Goal: Task Accomplishment & Management: Manage account settings

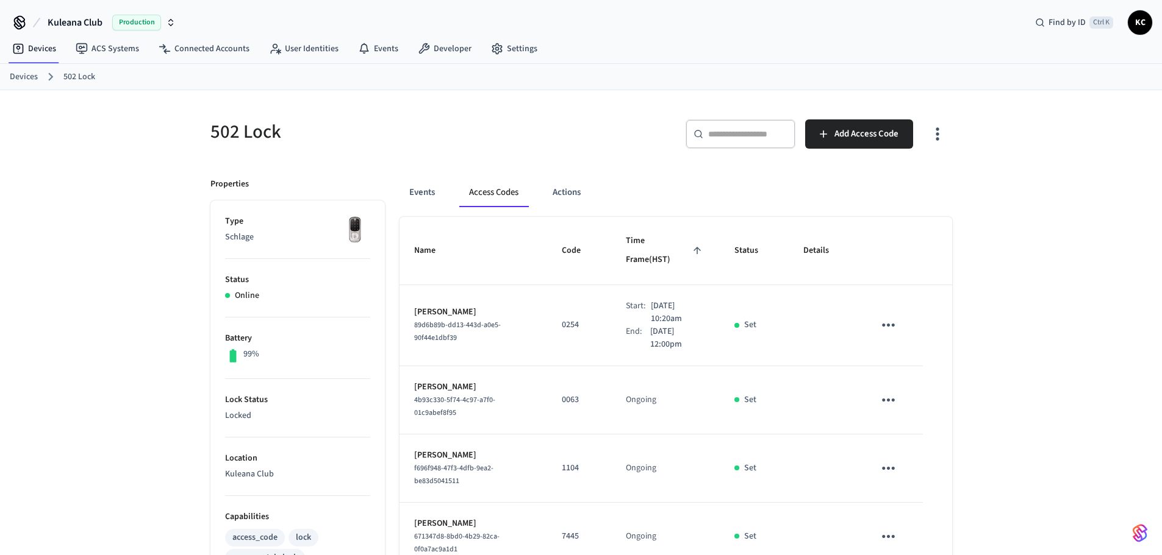
click at [36, 78] on ol "Devices 502 Lock" at bounding box center [586, 77] width 1152 height 16
click at [24, 79] on link "Devices" at bounding box center [24, 77] width 28 height 13
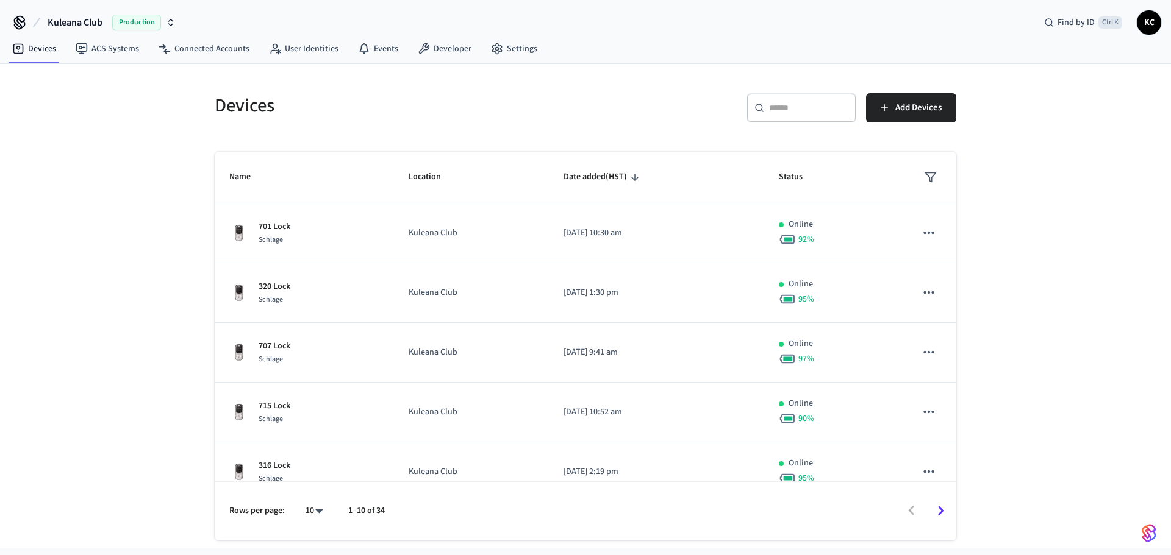
click at [788, 116] on div "​ ​" at bounding box center [801, 107] width 110 height 29
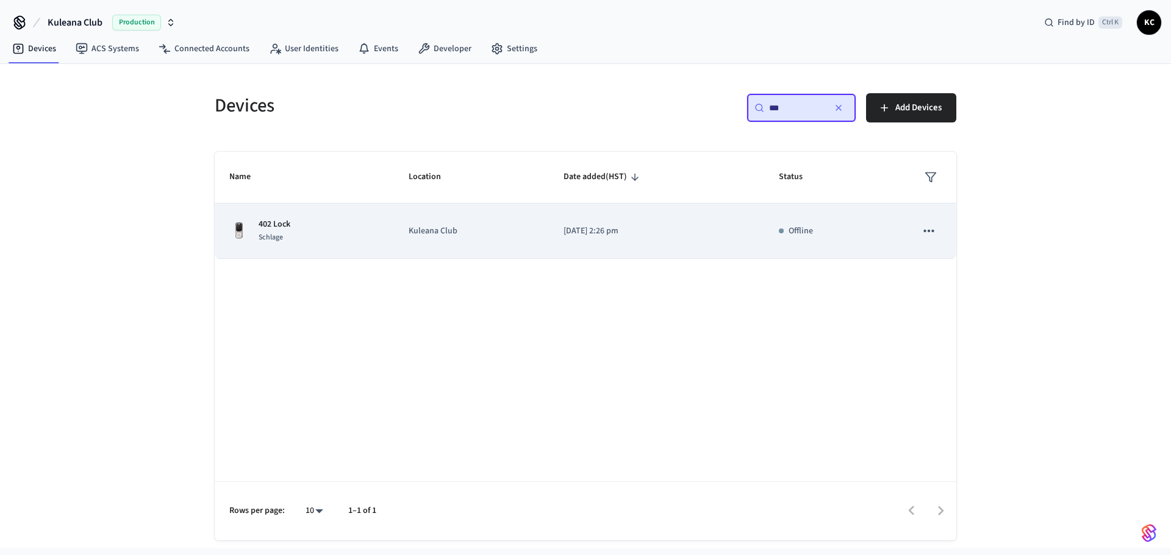
type input "***"
click at [513, 240] on td "Kuleana Club" at bounding box center [471, 231] width 155 height 55
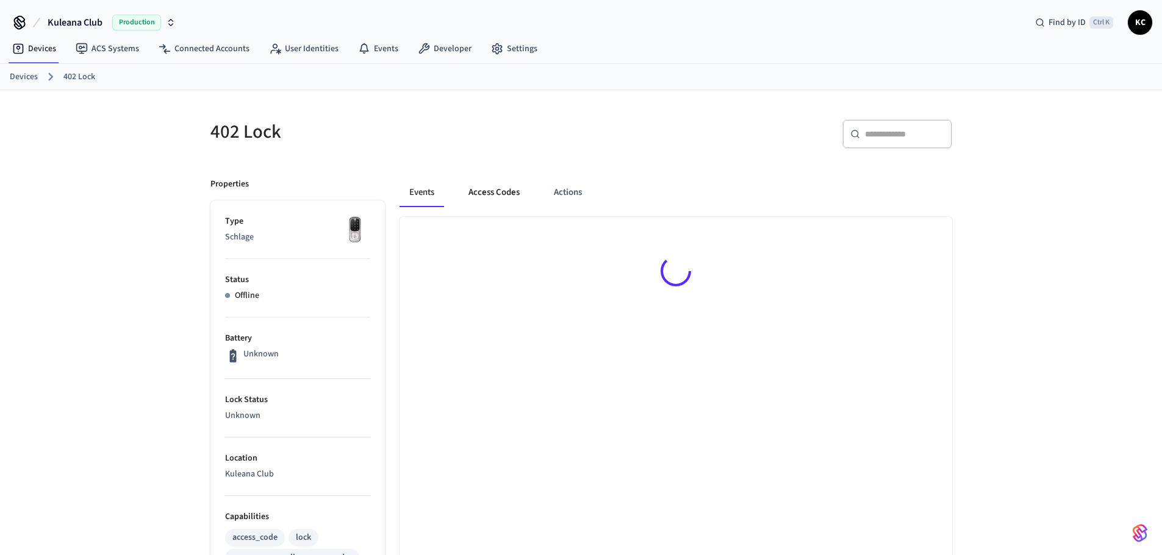
click at [515, 193] on button "Access Codes" at bounding box center [494, 192] width 71 height 29
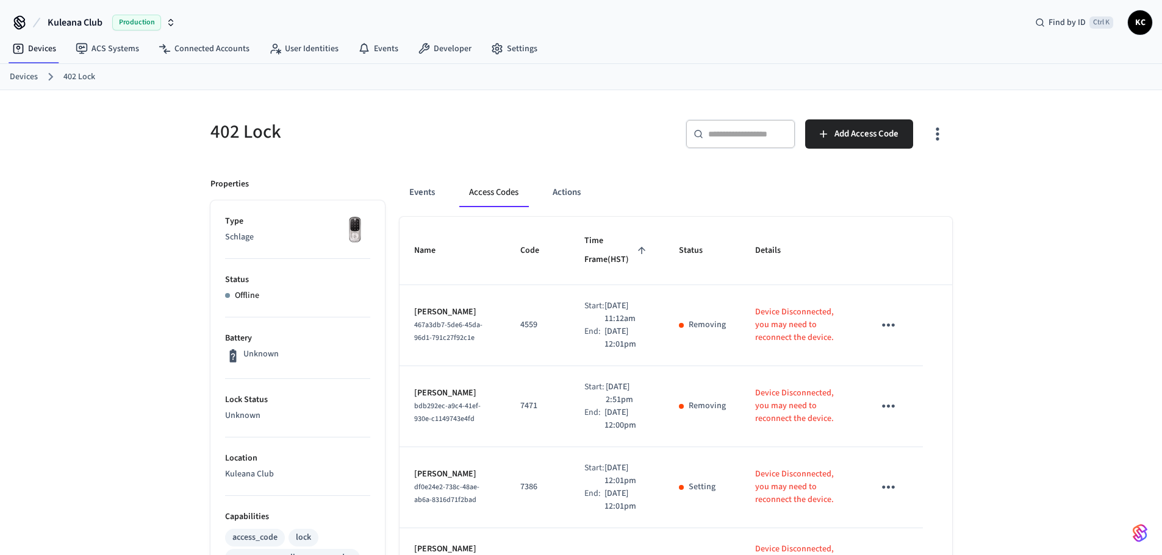
click at [537, 144] on h5 "402 Lock" at bounding box center [391, 132] width 363 height 25
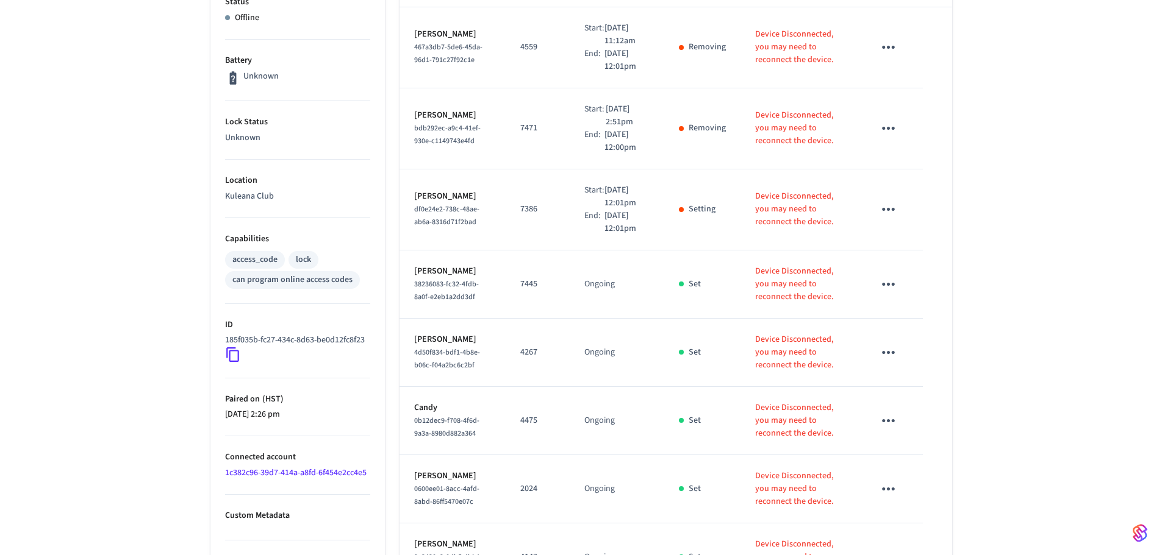
scroll to position [305, 0]
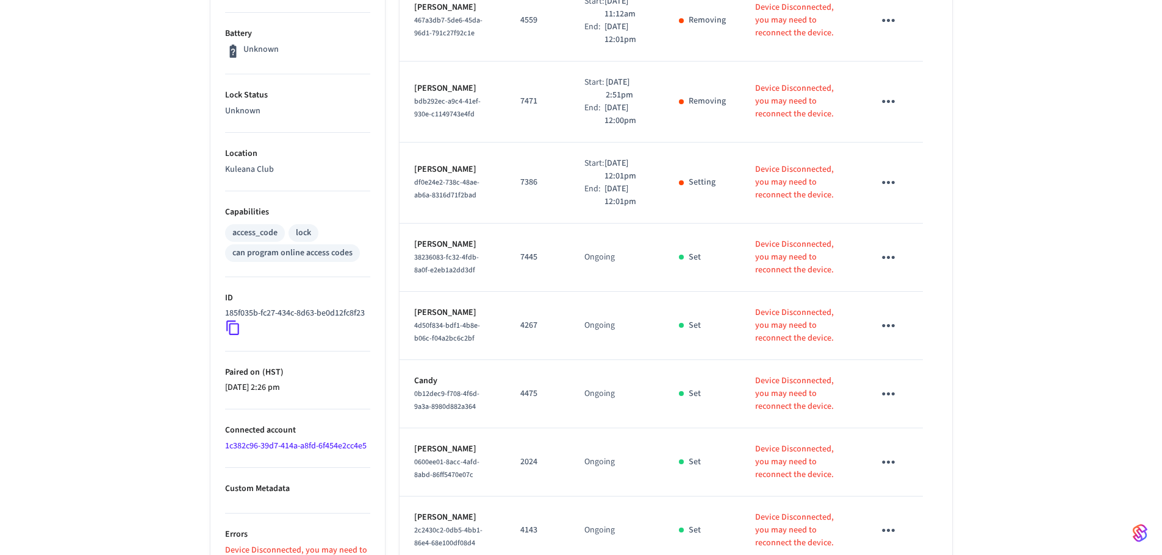
click at [74, 271] on div "402 Lock ​ ​ Add Access Code Properties Type Schlage Status Offline Battery Unk…" at bounding box center [581, 273] width 1162 height 976
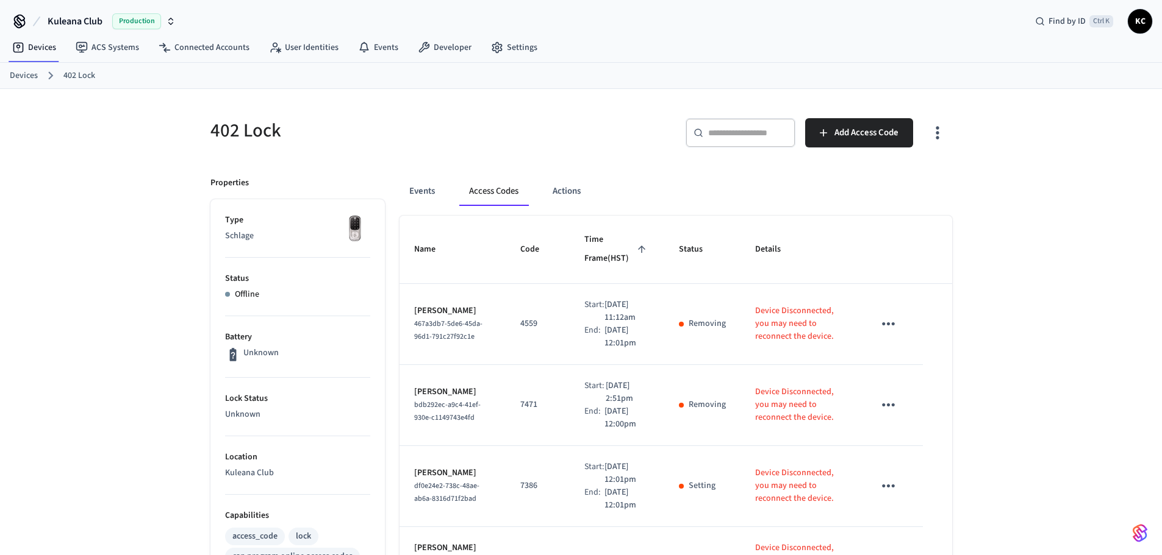
scroll to position [0, 0]
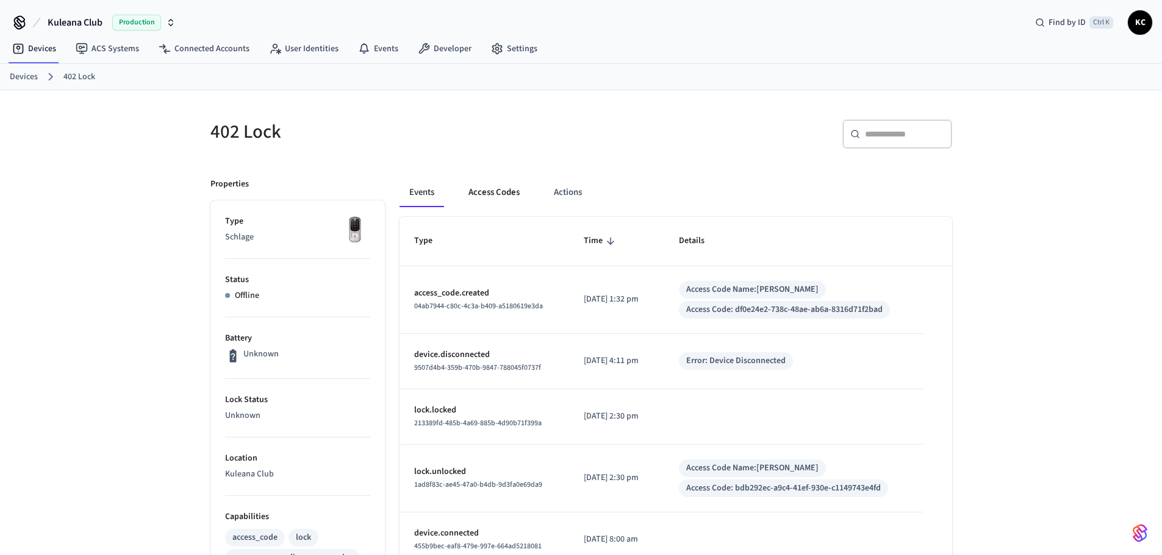
click at [491, 190] on button "Access Codes" at bounding box center [494, 192] width 71 height 29
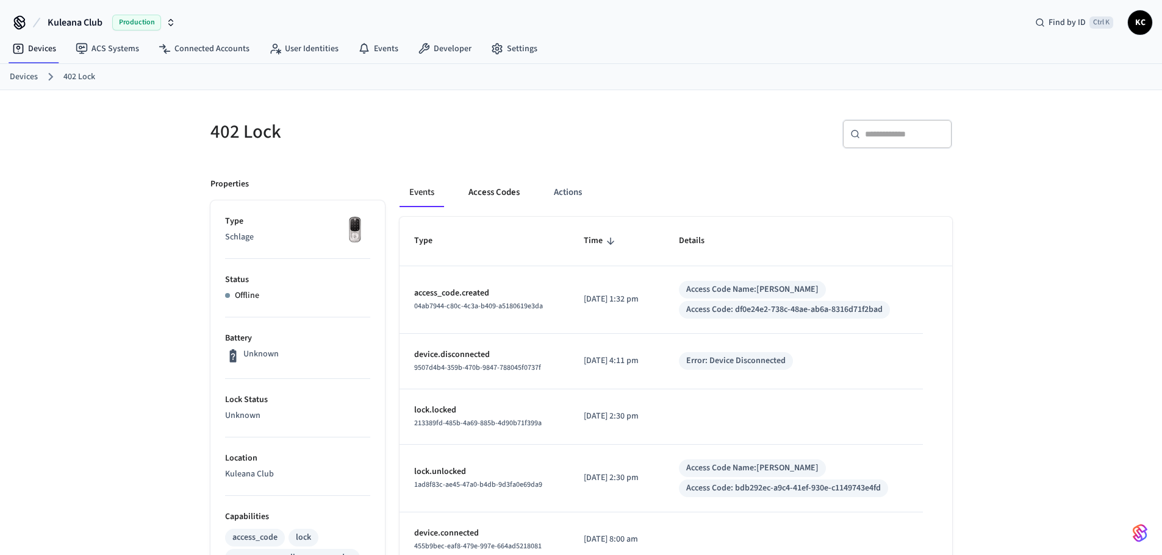
click at [487, 185] on button "Access Codes" at bounding box center [494, 192] width 71 height 29
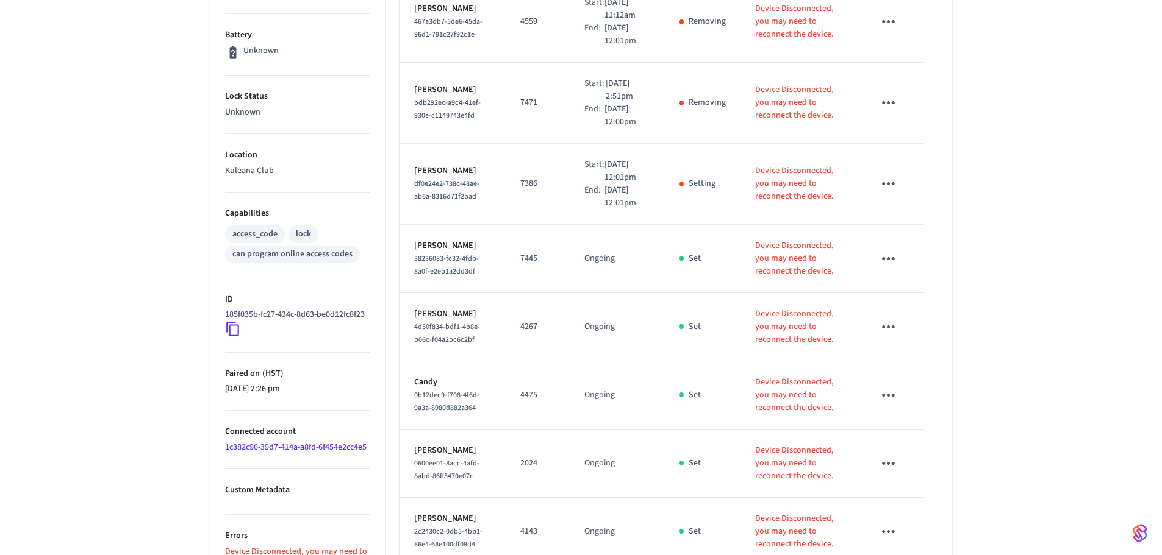
scroll to position [305, 0]
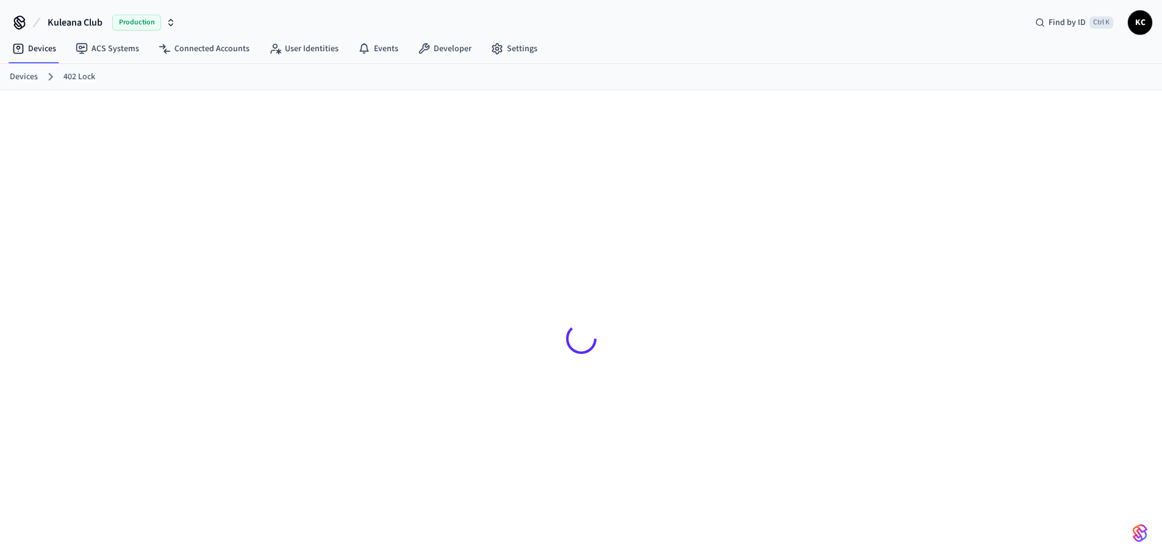
scroll to position [305, 0]
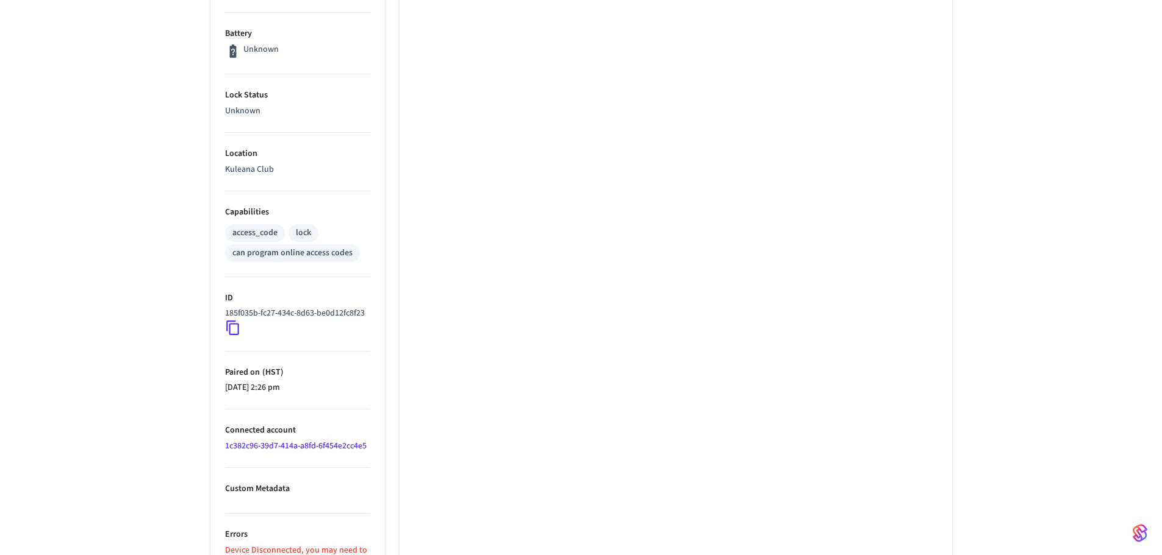
click at [110, 171] on div "402 Lock ​ ​ Properties Type Schlage Status Offline Battery Unknown Lock Status…" at bounding box center [581, 184] width 1162 height 799
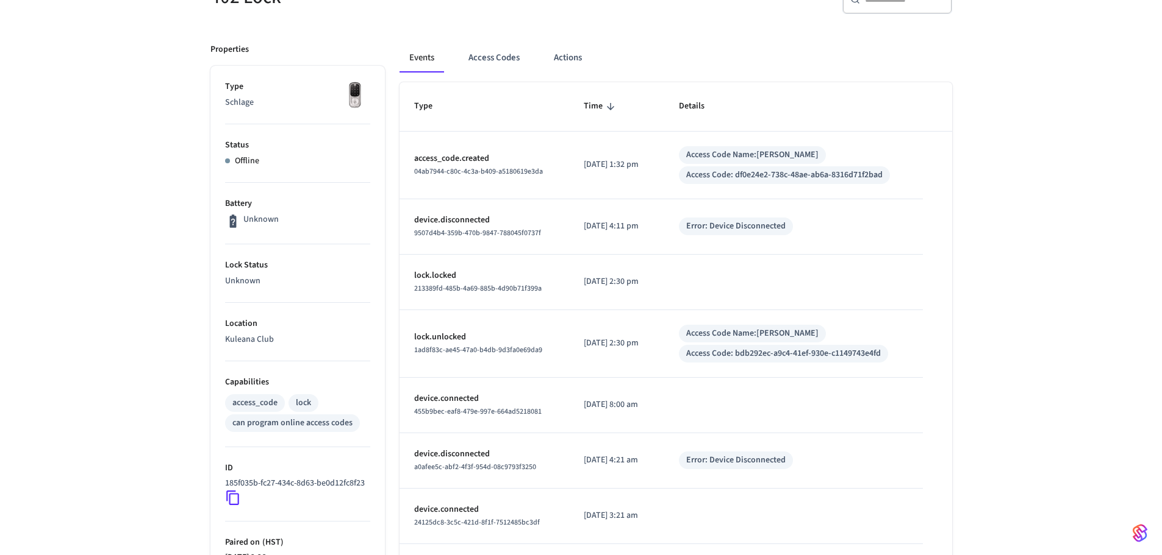
scroll to position [122, 0]
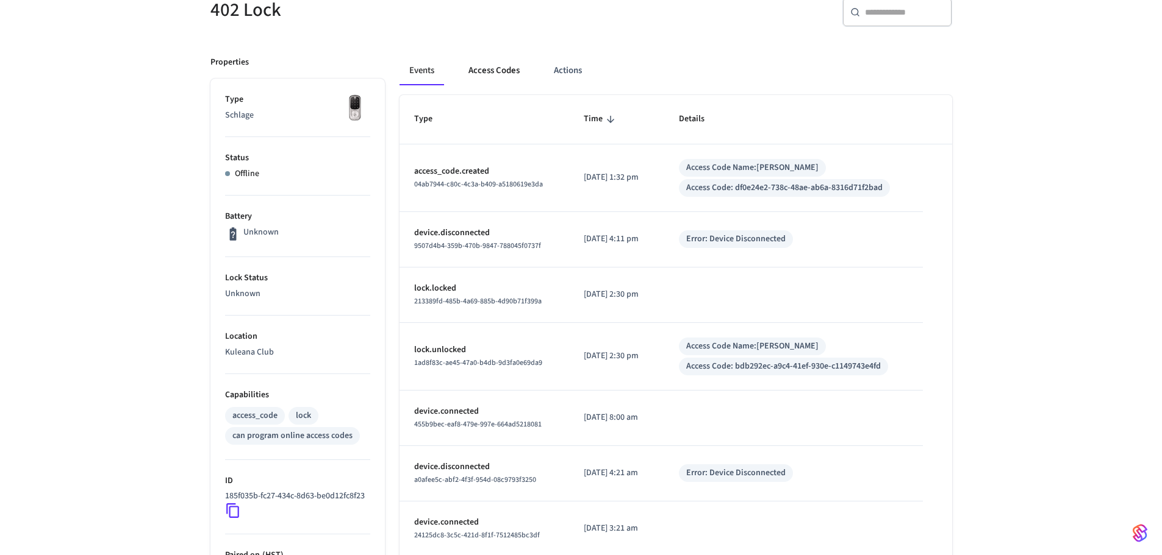
click at [506, 71] on button "Access Codes" at bounding box center [494, 70] width 71 height 29
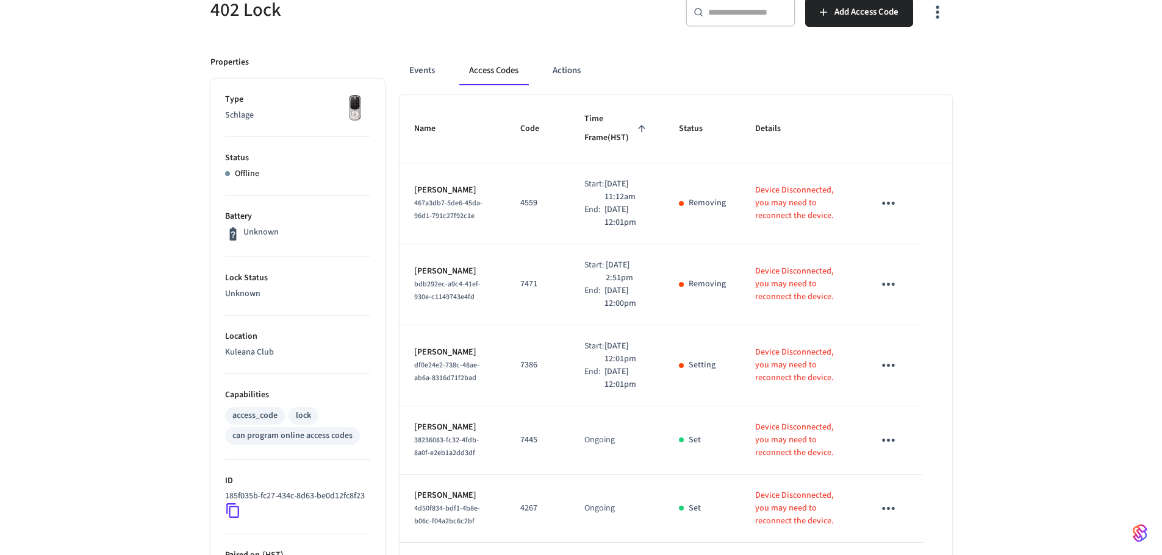
click at [1022, 213] on div "402 Lock ​ ​ Add Access Code Properties Type Schlage Status Offline Battery Unk…" at bounding box center [581, 456] width 1162 height 976
click at [1032, 219] on div "402 Lock ​ ​ Add Access Code Properties Type Schlage Status Offline Battery Unk…" at bounding box center [581, 456] width 1162 height 976
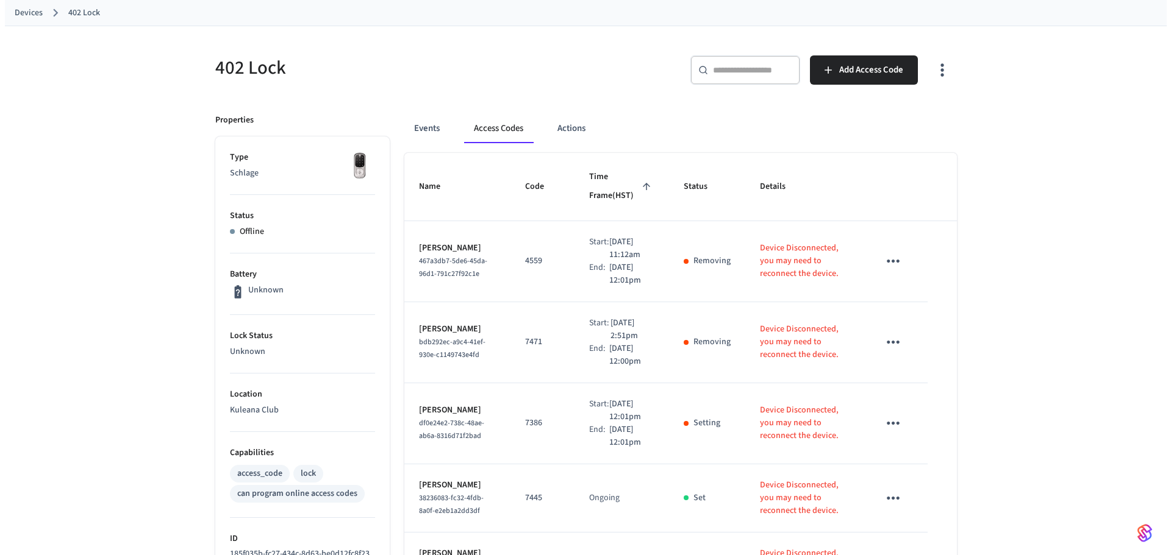
scroll to position [0, 0]
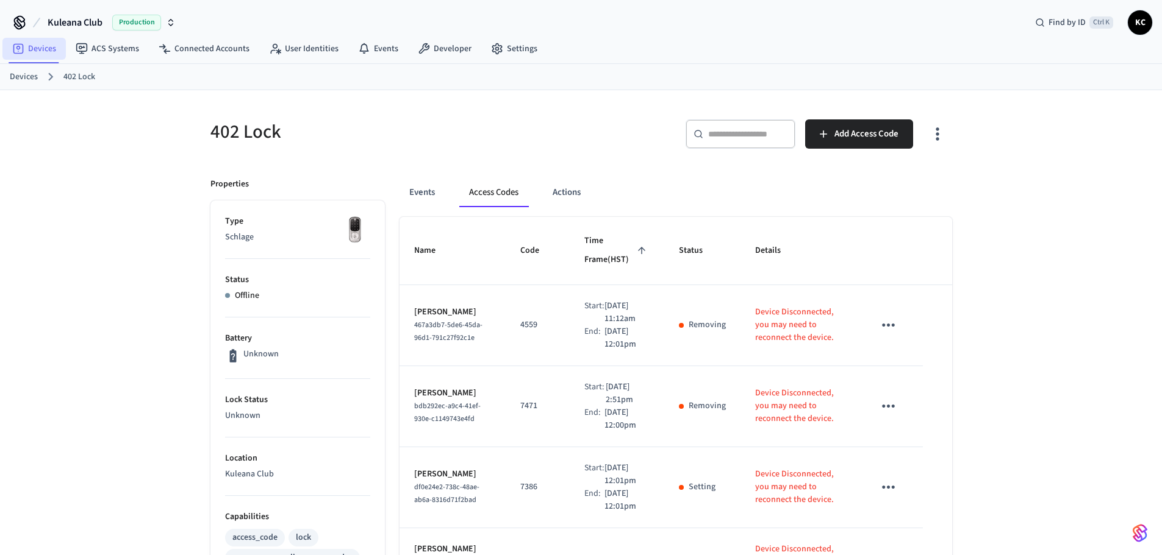
click at [51, 52] on link "Devices" at bounding box center [33, 49] width 63 height 22
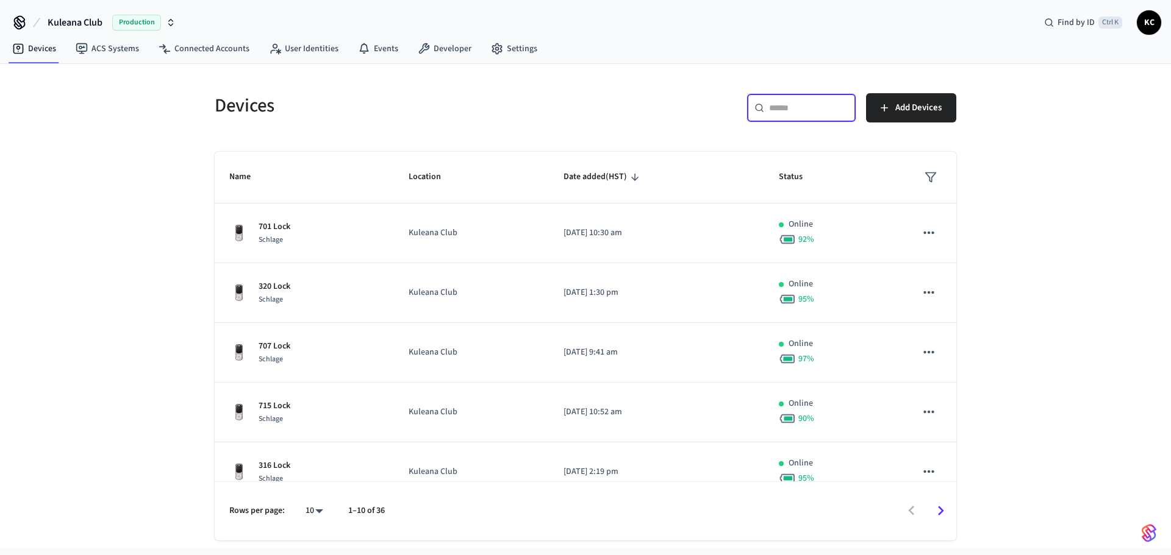
click at [787, 113] on input "text" at bounding box center [808, 108] width 79 height 12
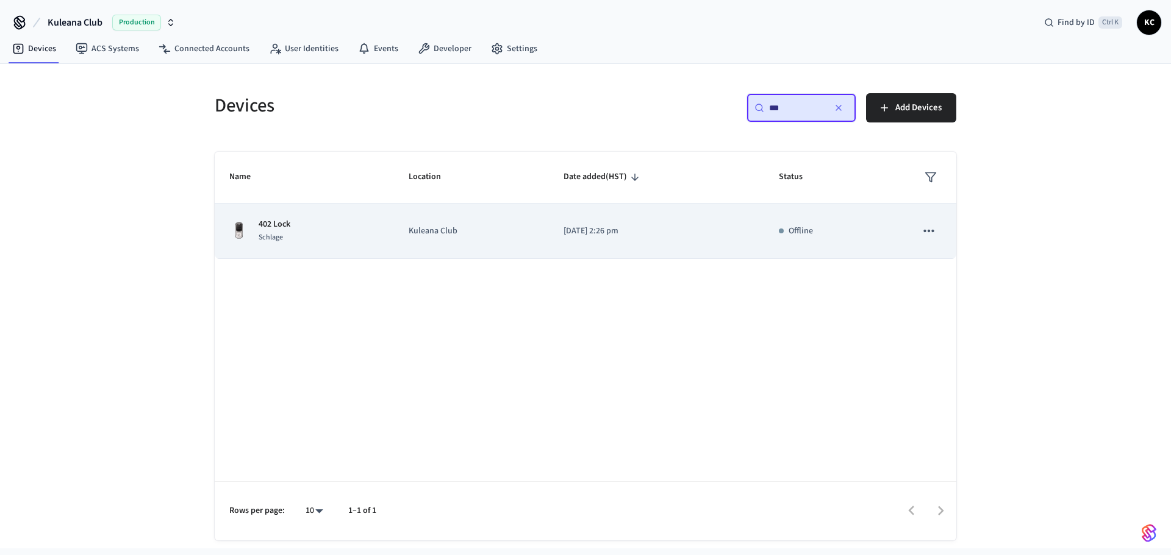
type input "***"
click at [560, 235] on td "[DATE] 2:26 pm" at bounding box center [656, 231] width 215 height 55
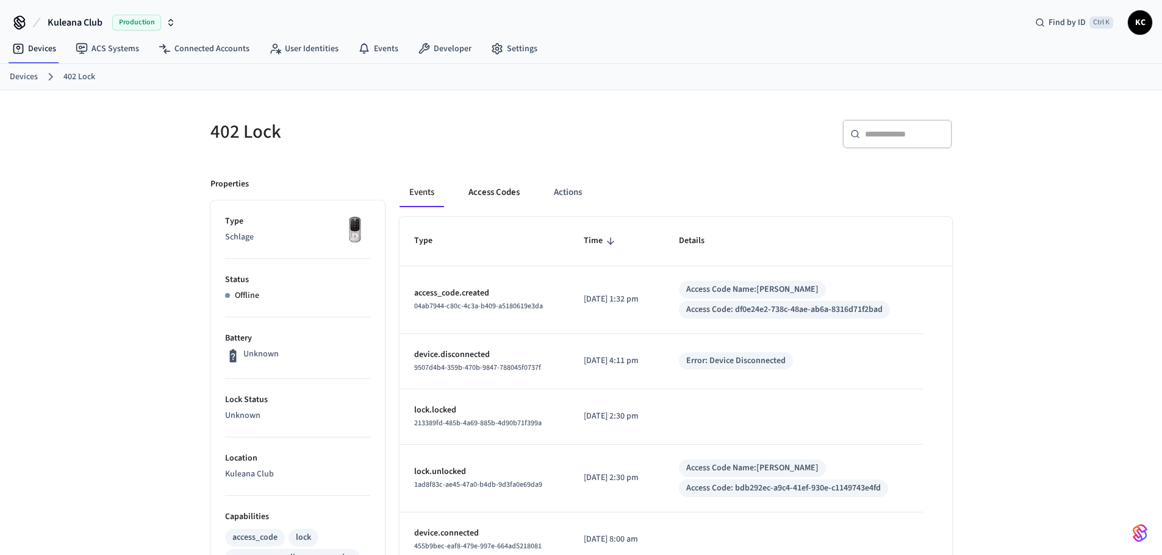
click at [506, 179] on button "Access Codes" at bounding box center [494, 192] width 71 height 29
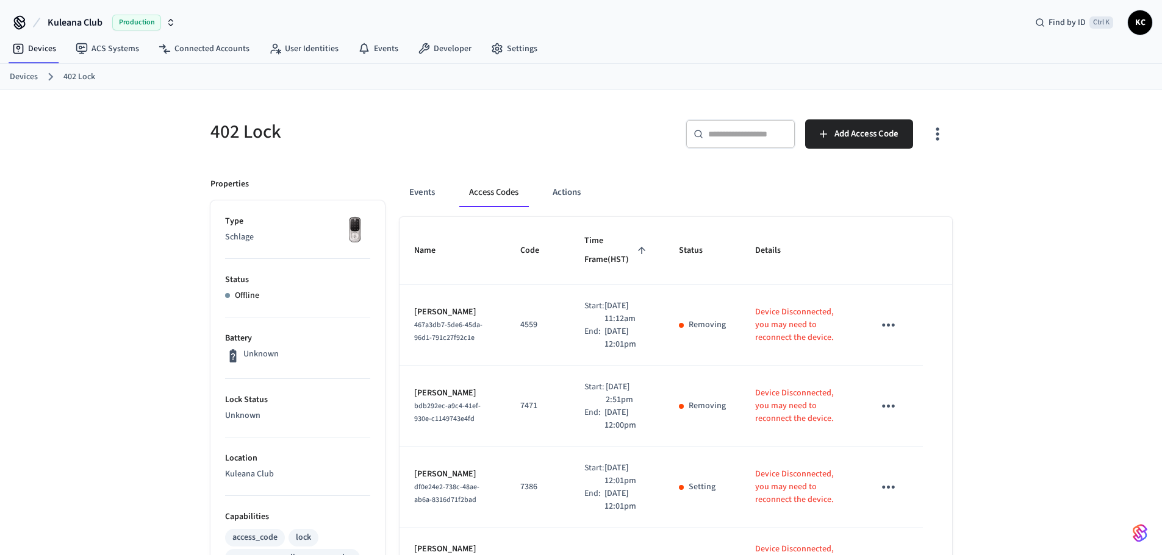
click at [586, 154] on div "​ ​ Add Access Code" at bounding box center [763, 132] width 378 height 54
drag, startPoint x: 29, startPoint y: 74, endPoint x: 165, endPoint y: 77, distance: 136.0
click at [29, 74] on link "Devices" at bounding box center [24, 77] width 28 height 13
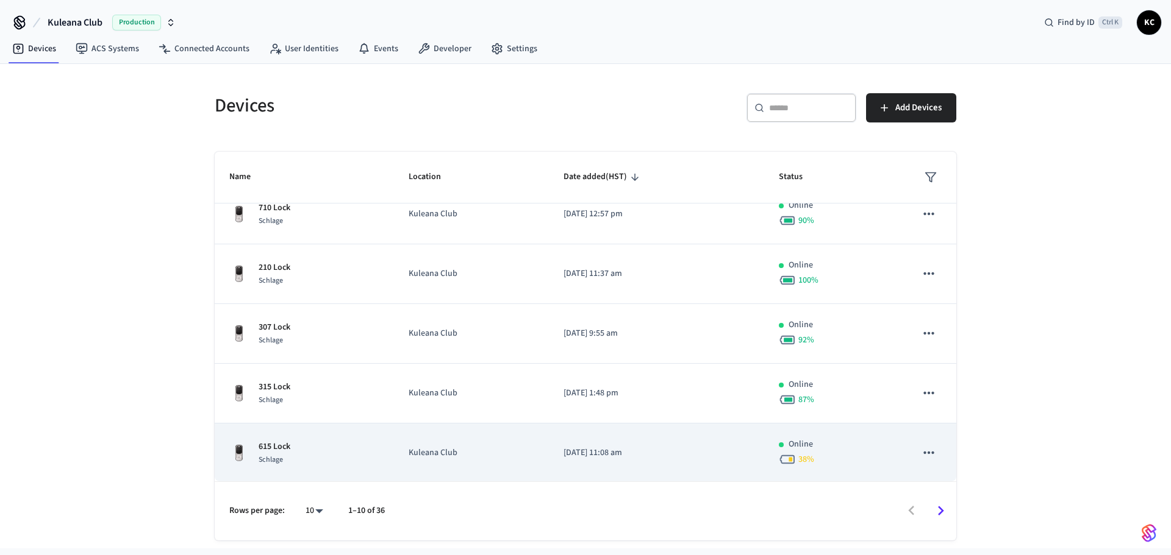
scroll to position [319, 0]
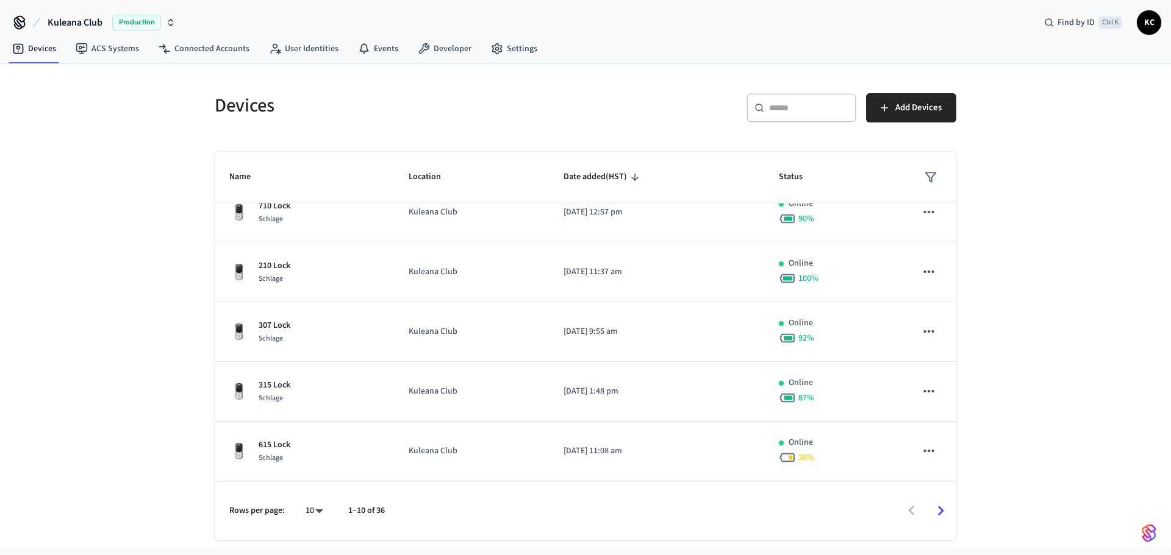
click at [940, 509] on icon "Go to next page" at bounding box center [941, 512] width 6 height 10
click at [315, 514] on body "Kuleana Club Production Find by ID Ctrl K KC Devices ACS Systems Connected Acco…" at bounding box center [585, 274] width 1171 height 549
click at [312, 513] on li "All" at bounding box center [309, 520] width 32 height 32
type input "**"
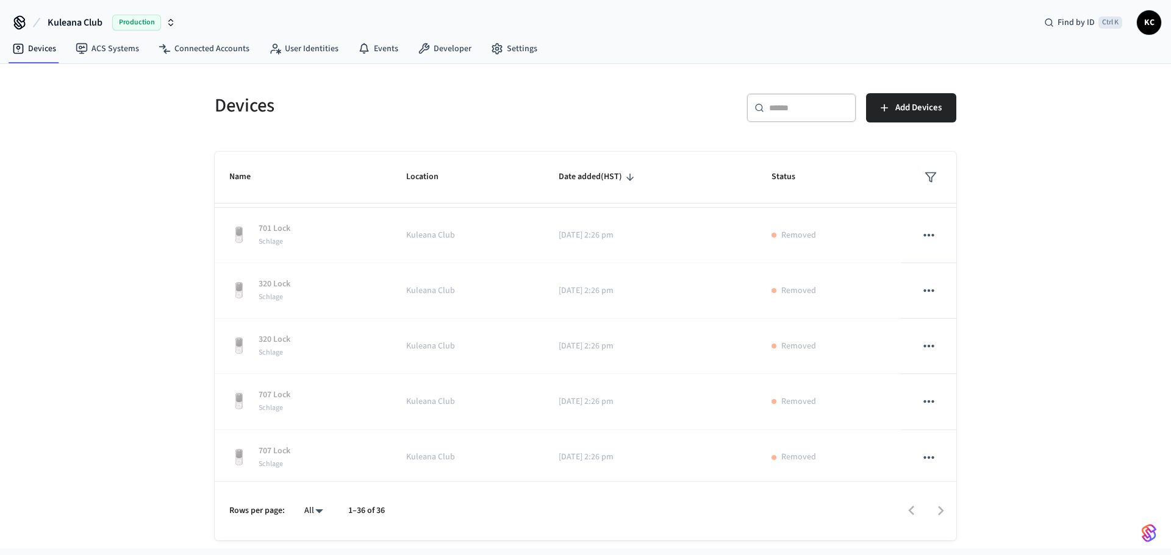
scroll to position [1848, 0]
click at [55, 54] on link "Devices" at bounding box center [33, 49] width 63 height 22
click at [814, 105] on input "text" at bounding box center [808, 108] width 79 height 12
type input "***"
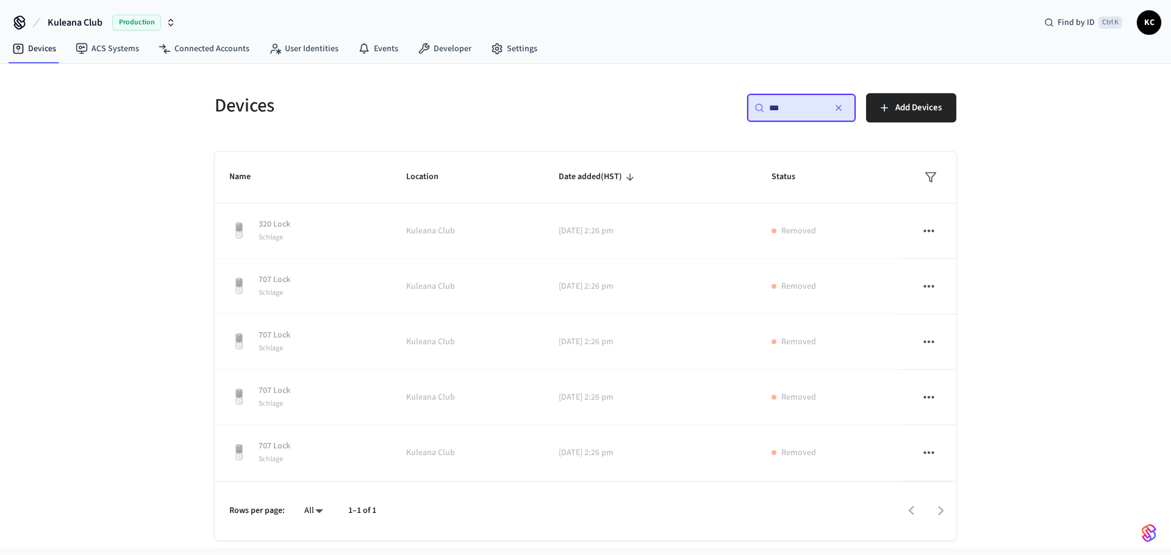
click at [87, 71] on div "Devices ​ *** ​ Add Devices Name Location Date added (HST) Status 404 Lock Schl…" at bounding box center [585, 306] width 1171 height 485
click at [32, 58] on link "Devices" at bounding box center [33, 49] width 63 height 22
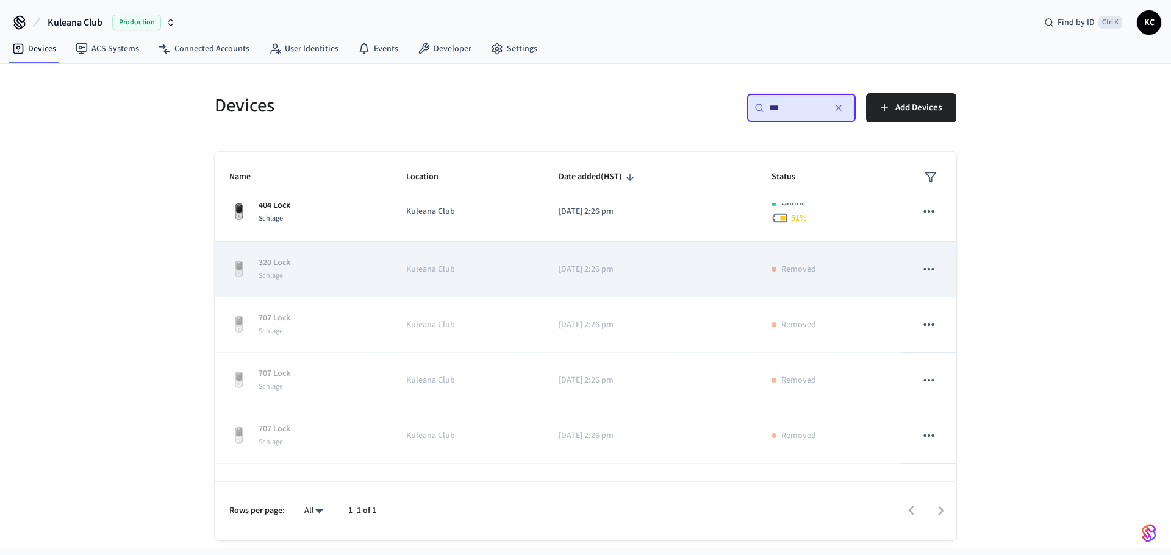
scroll to position [0, 0]
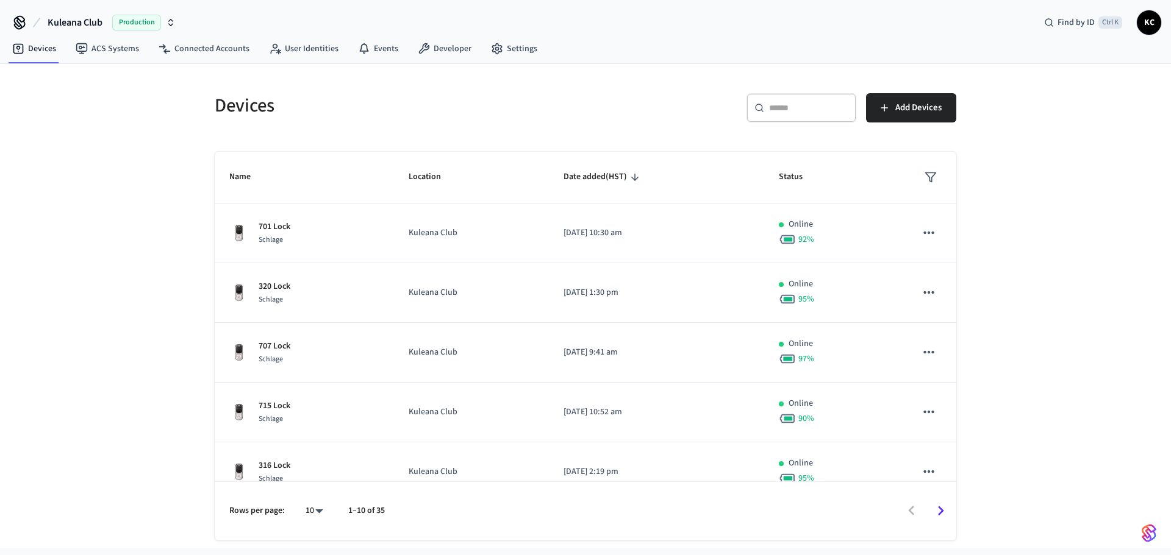
click at [87, 119] on div "Devices ​ ​ Add Devices Name Location Date added (HST) Status 701 Lock Schlage …" at bounding box center [585, 306] width 1171 height 485
click at [776, 112] on input "text" at bounding box center [808, 108] width 79 height 12
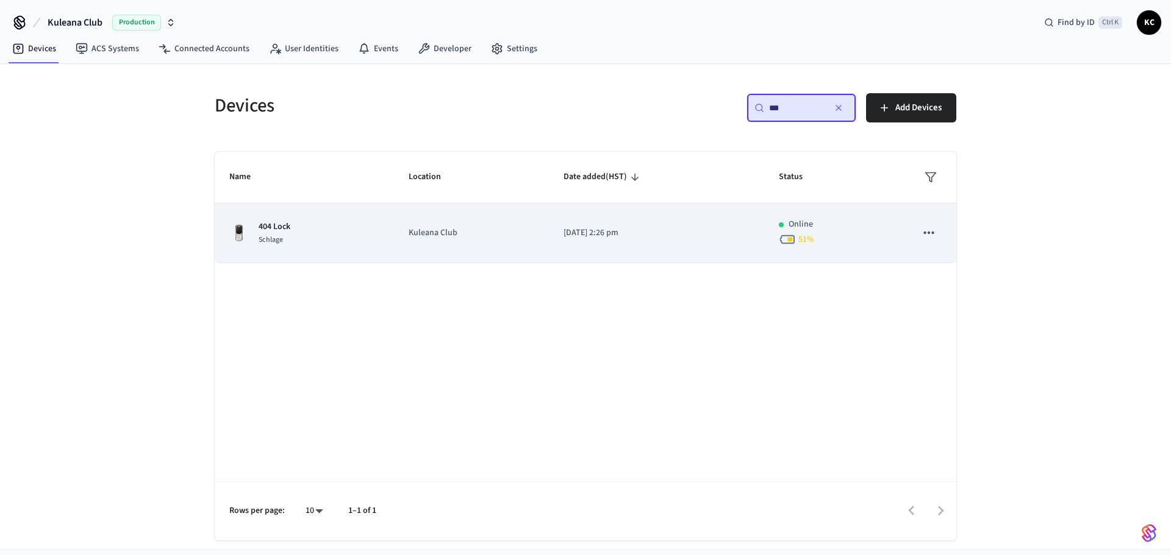
type input "***"
drag, startPoint x: 555, startPoint y: 234, endPoint x: 652, endPoint y: 260, distance: 100.3
click at [555, 234] on td "[DATE] 2:26 pm" at bounding box center [656, 234] width 215 height 60
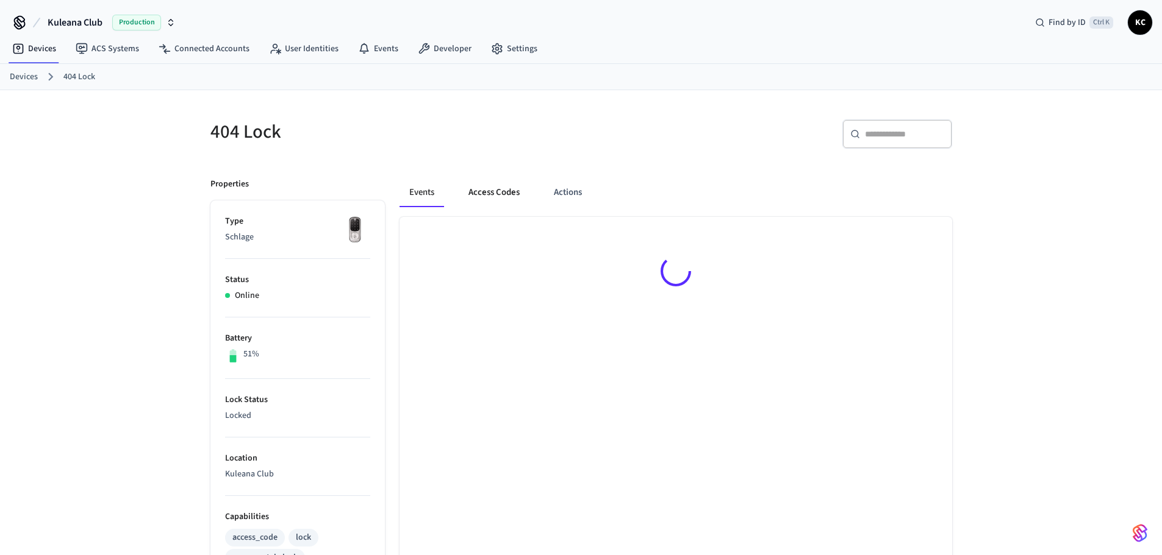
click at [510, 195] on button "Access Codes" at bounding box center [494, 192] width 71 height 29
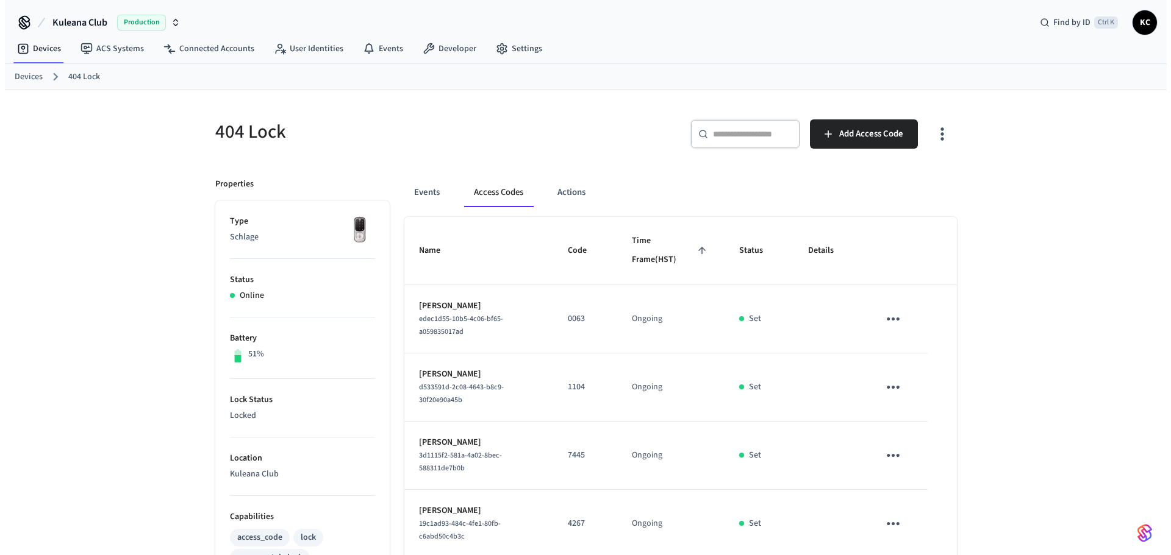
scroll to position [61, 0]
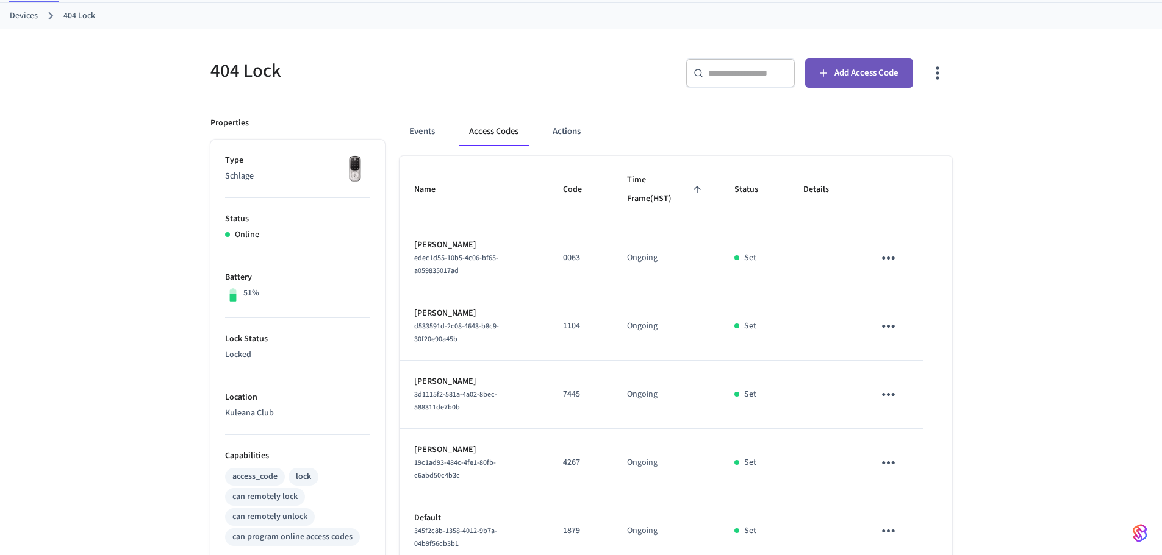
click at [864, 82] on button "Add Access Code" at bounding box center [859, 73] width 108 height 29
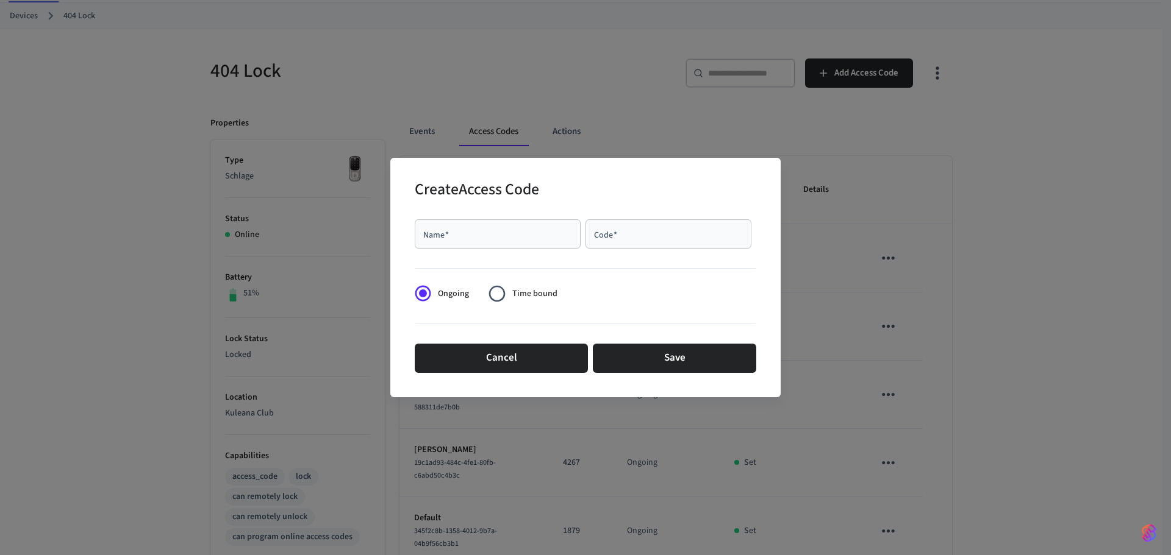
click at [444, 224] on div "Name   *" at bounding box center [498, 233] width 166 height 29
type input "*******"
type input "****"
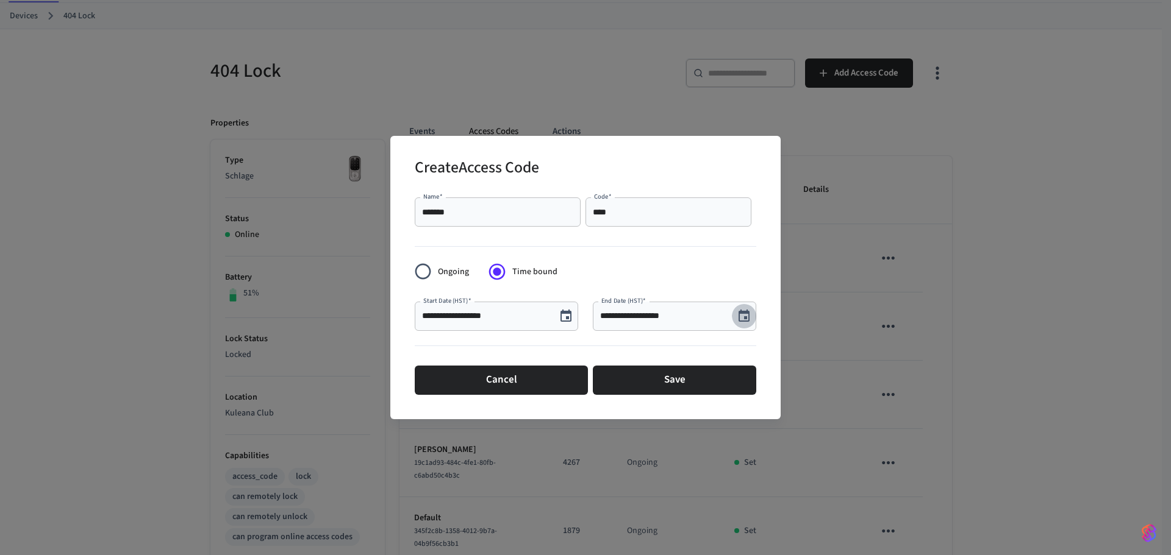
click at [744, 314] on icon "Choose date, selected date is Sep 12, 2025" at bounding box center [744, 316] width 15 height 15
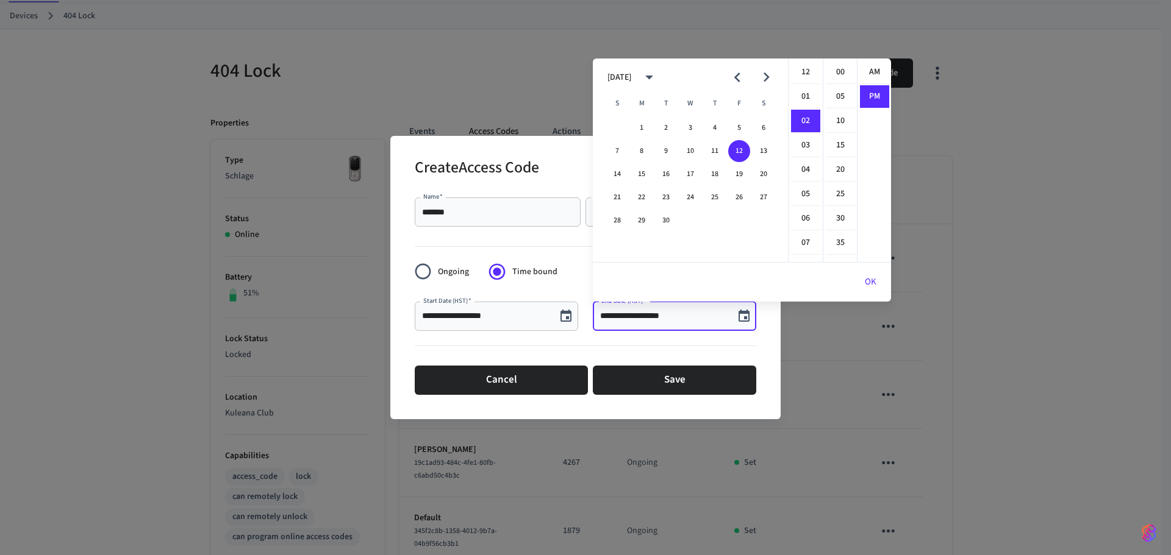
scroll to position [23, 0]
click at [738, 174] on button "19" at bounding box center [739, 174] width 22 height 22
click at [635, 170] on button "15" at bounding box center [641, 174] width 22 height 22
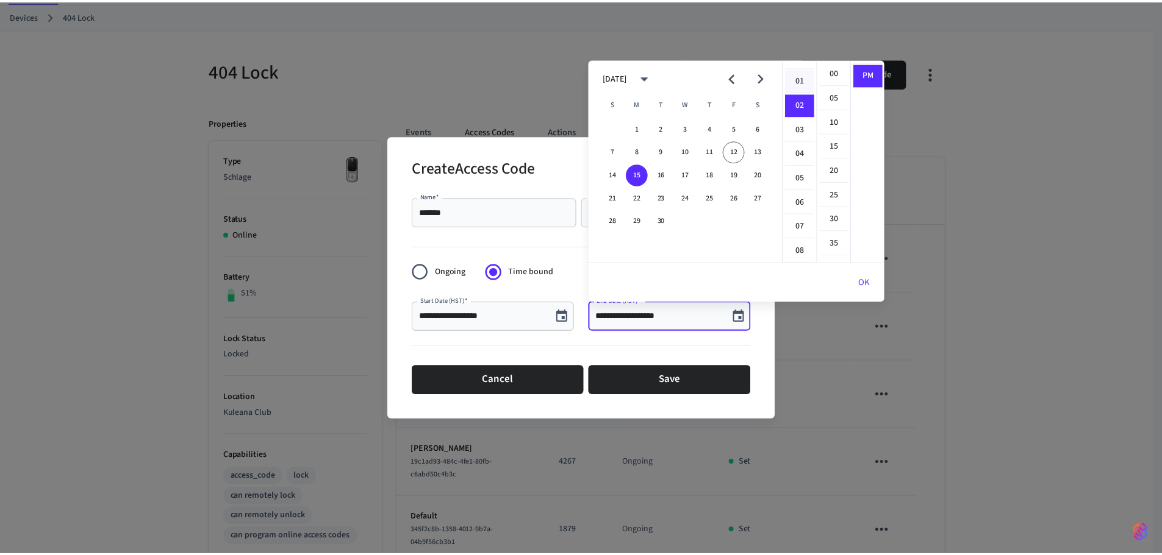
scroll to position [0, 0]
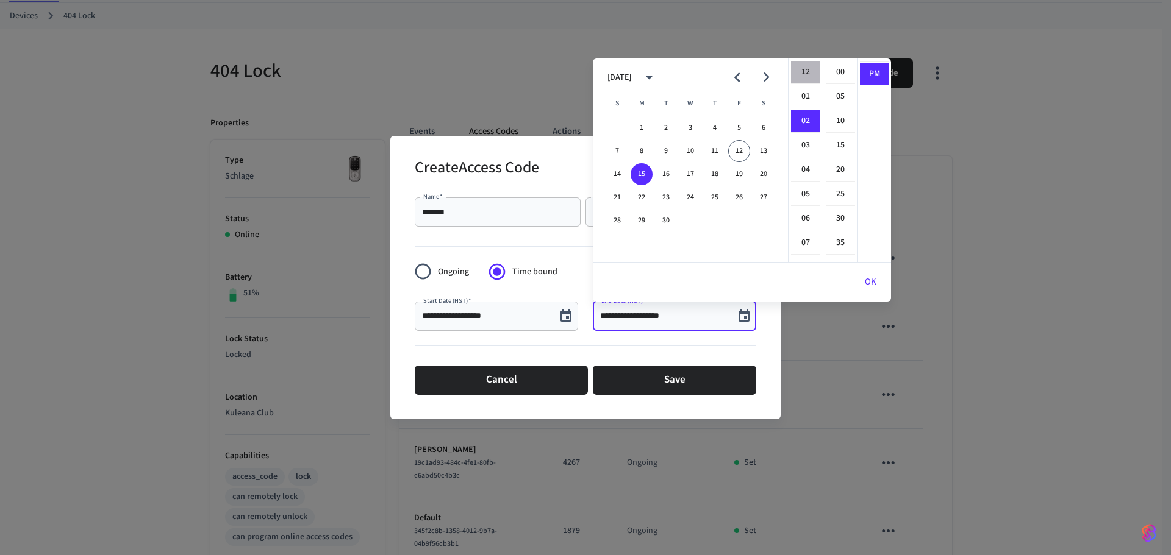
click at [808, 73] on li "12" at bounding box center [805, 72] width 29 height 23
click at [832, 71] on li "00" at bounding box center [840, 72] width 29 height 23
type input "**********"
click at [865, 274] on button "OK" at bounding box center [870, 282] width 41 height 29
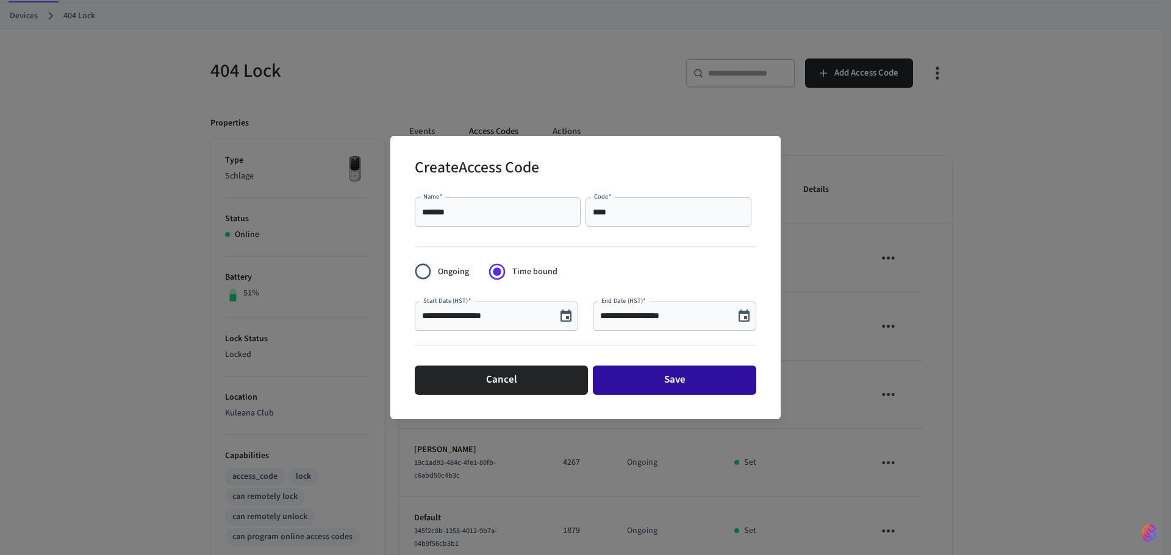
click at [708, 373] on button "Save" at bounding box center [674, 380] width 163 height 29
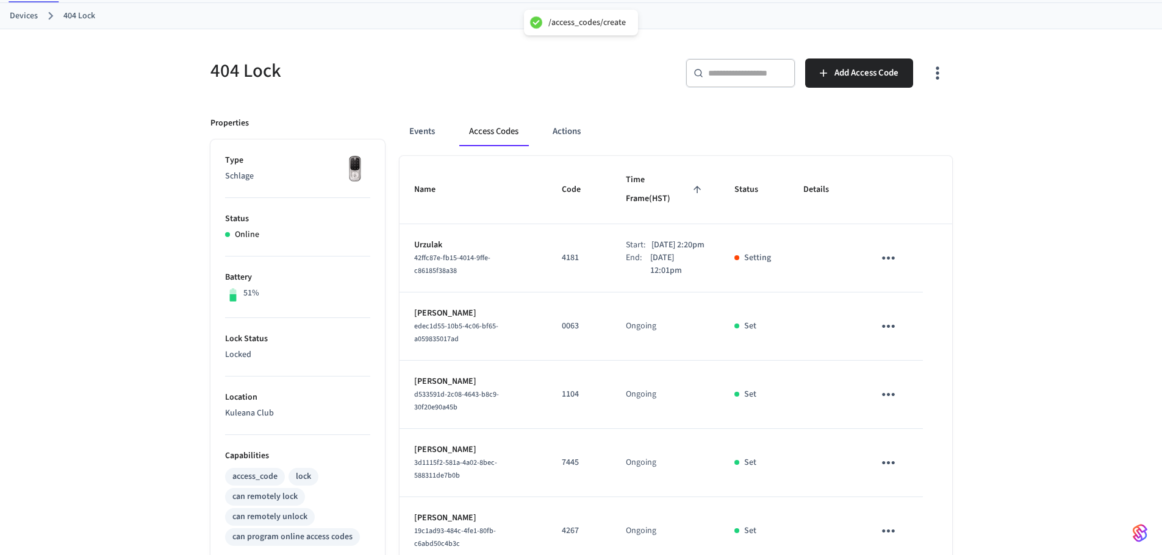
click at [155, 274] on div "404 Lock ​ ​ Add Access Code Properties Type Schlage Status Online Battery 51% …" at bounding box center [581, 497] width 1162 height 937
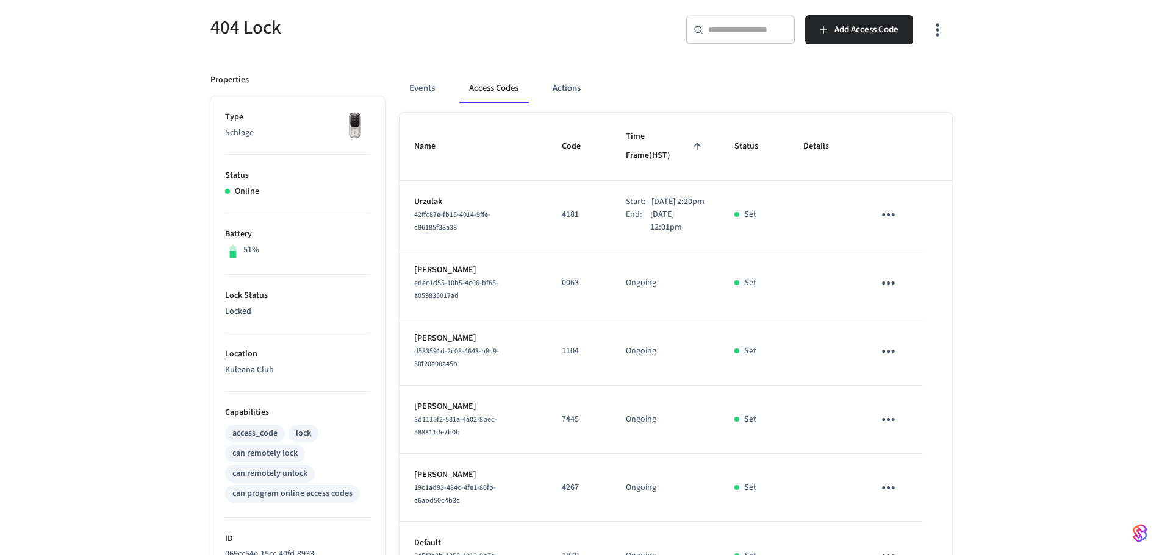
scroll to position [100, 0]
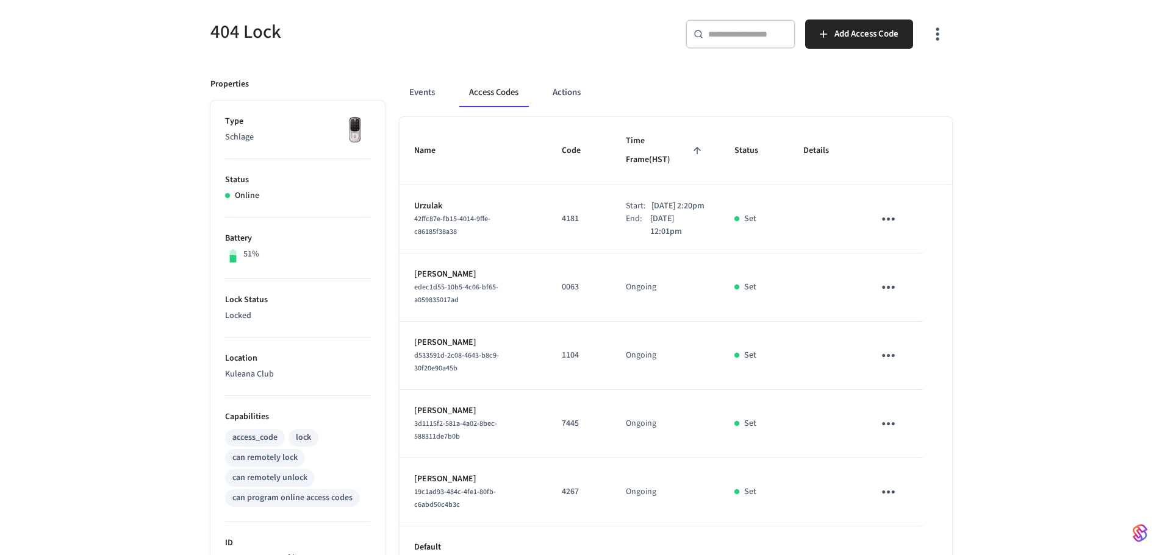
click at [155, 83] on div "404 Lock ​ ​ Add Access Code Properties Type Schlage Status Online Battery 51% …" at bounding box center [581, 458] width 1162 height 937
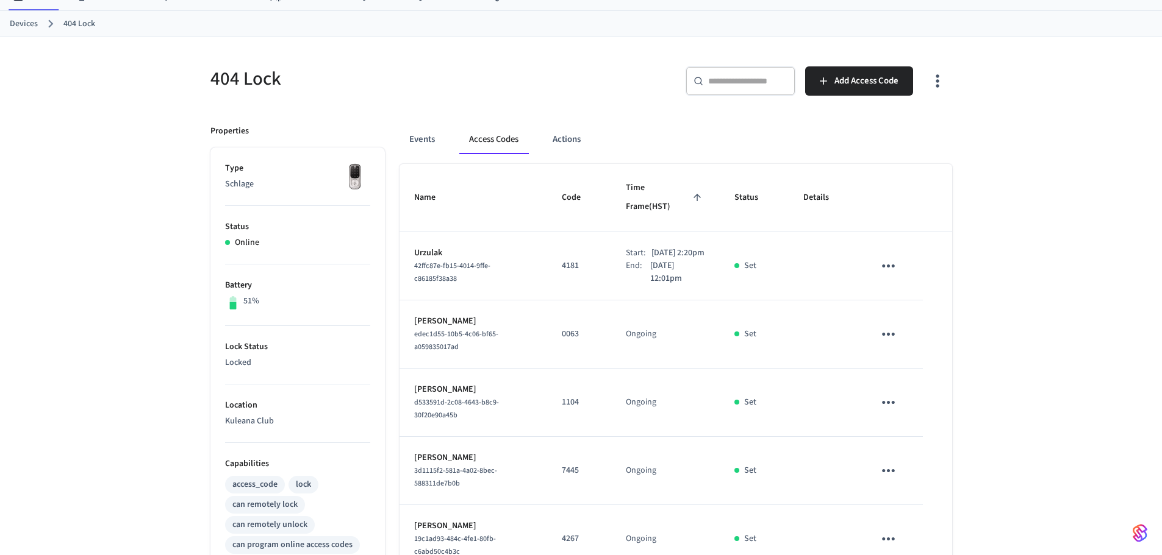
scroll to position [0, 0]
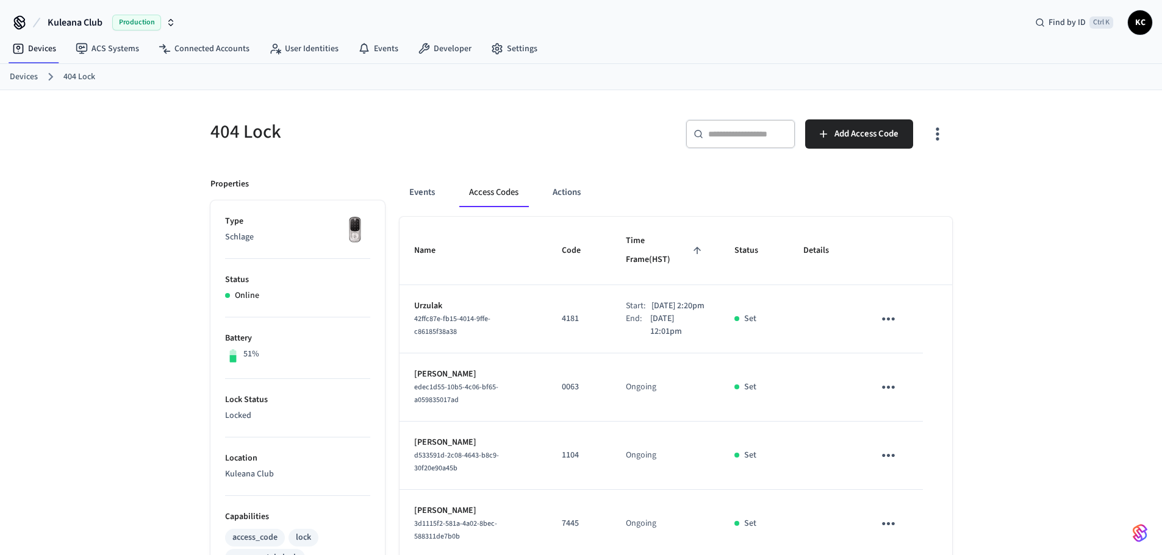
click at [24, 72] on link "Devices" at bounding box center [24, 77] width 28 height 13
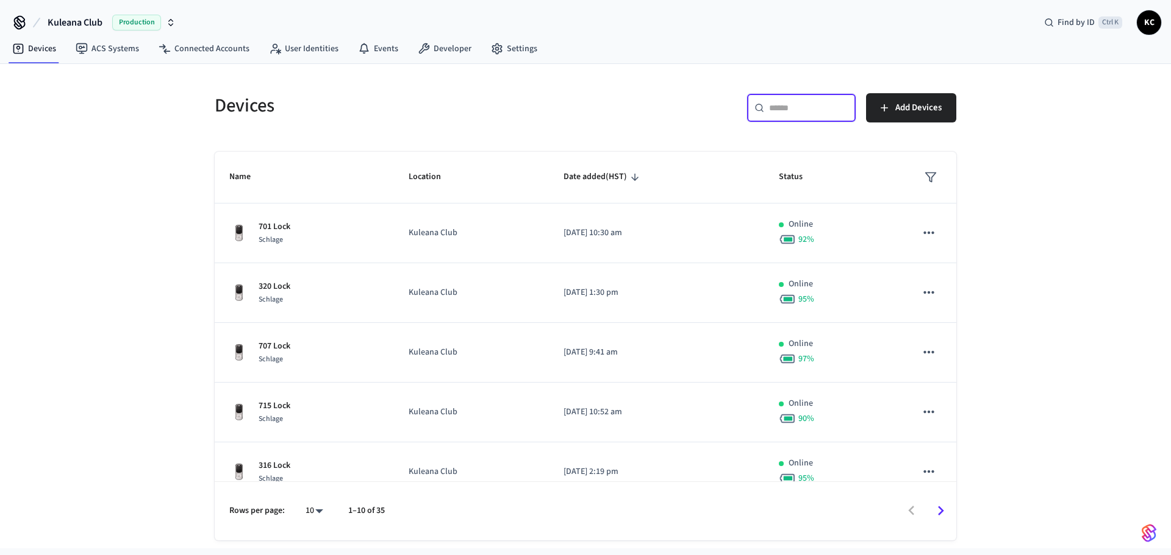
click at [780, 110] on input "text" at bounding box center [808, 108] width 79 height 12
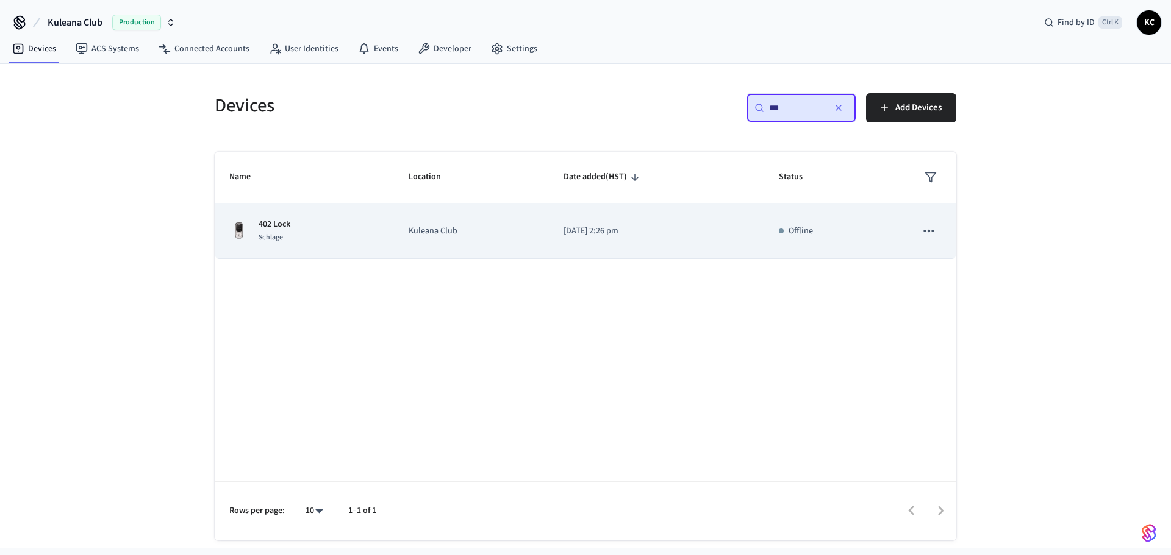
type input "***"
click at [651, 243] on td "[DATE] 2:26 pm" at bounding box center [656, 231] width 215 height 55
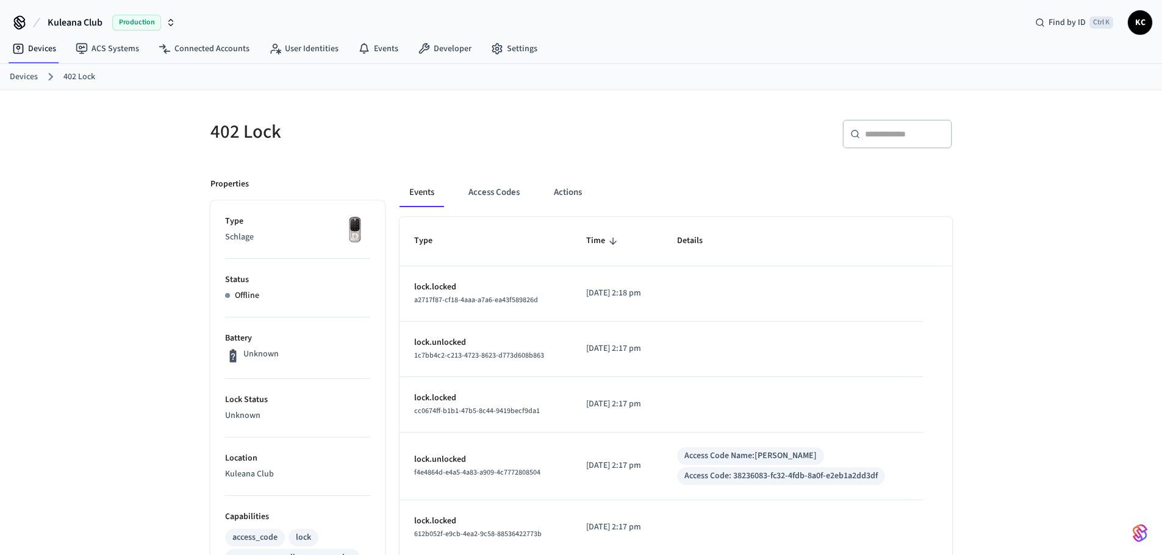
drag, startPoint x: 33, startPoint y: 74, endPoint x: 48, endPoint y: 75, distance: 15.3
click at [33, 74] on link "Devices" at bounding box center [24, 77] width 28 height 13
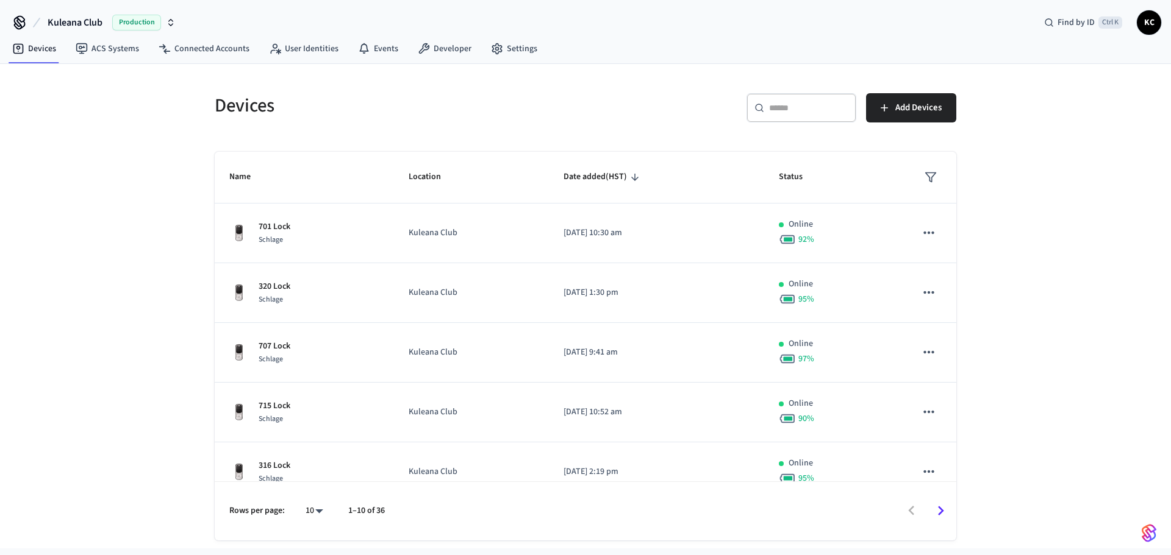
click at [744, 109] on div "​ ​ Add Devices" at bounding box center [774, 112] width 363 height 39
drag, startPoint x: 769, startPoint y: 107, endPoint x: 752, endPoint y: 101, distance: 17.4
click at [769, 107] on input "text" at bounding box center [808, 108] width 79 height 12
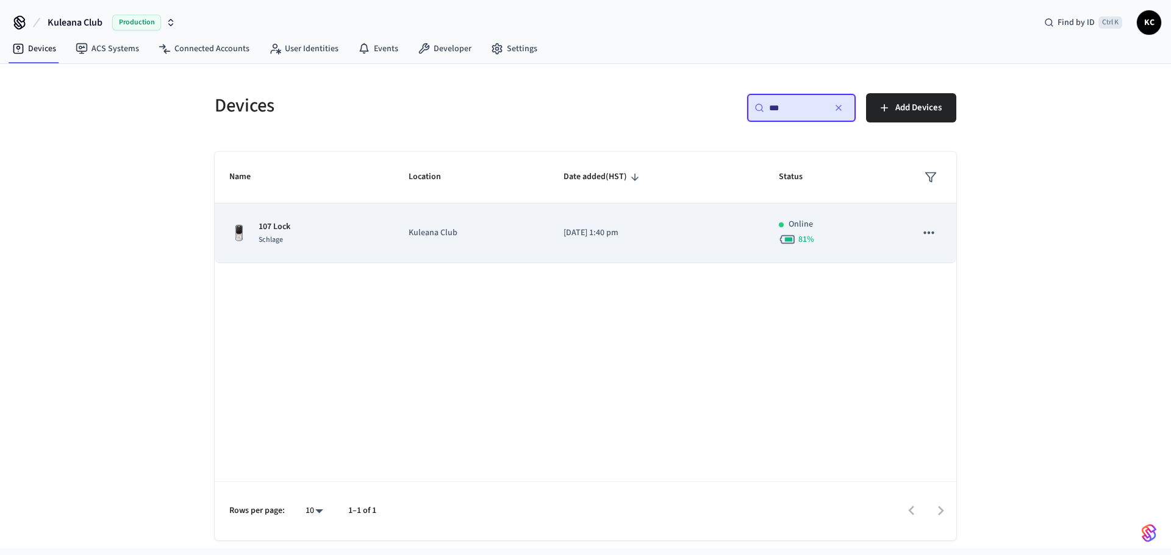
type input "***"
click at [657, 205] on td "2023/03/10 at 1:40 pm" at bounding box center [656, 234] width 215 height 60
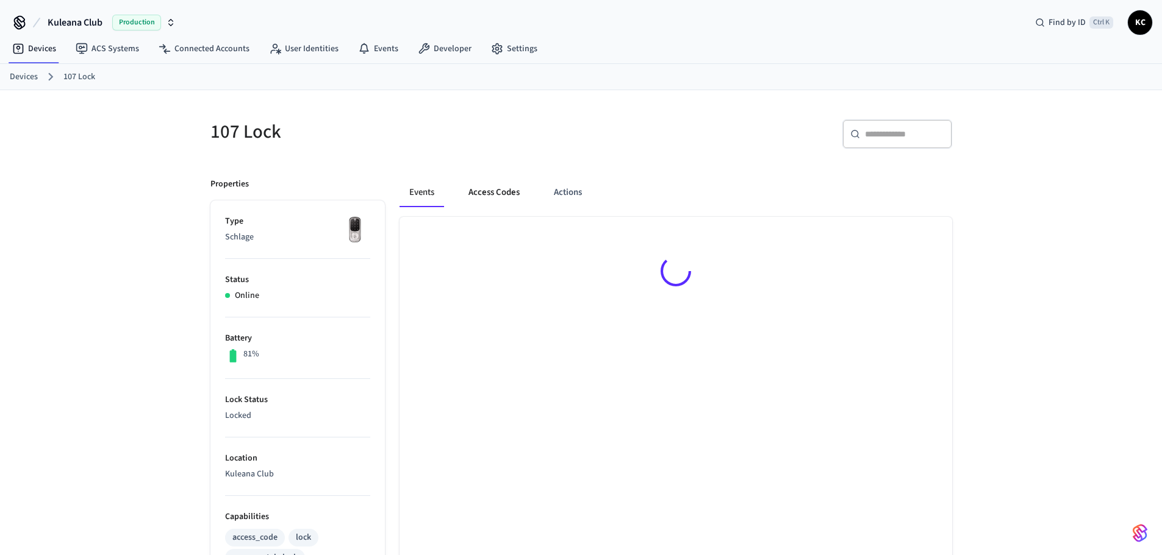
click at [518, 191] on button "Access Codes" at bounding box center [494, 192] width 71 height 29
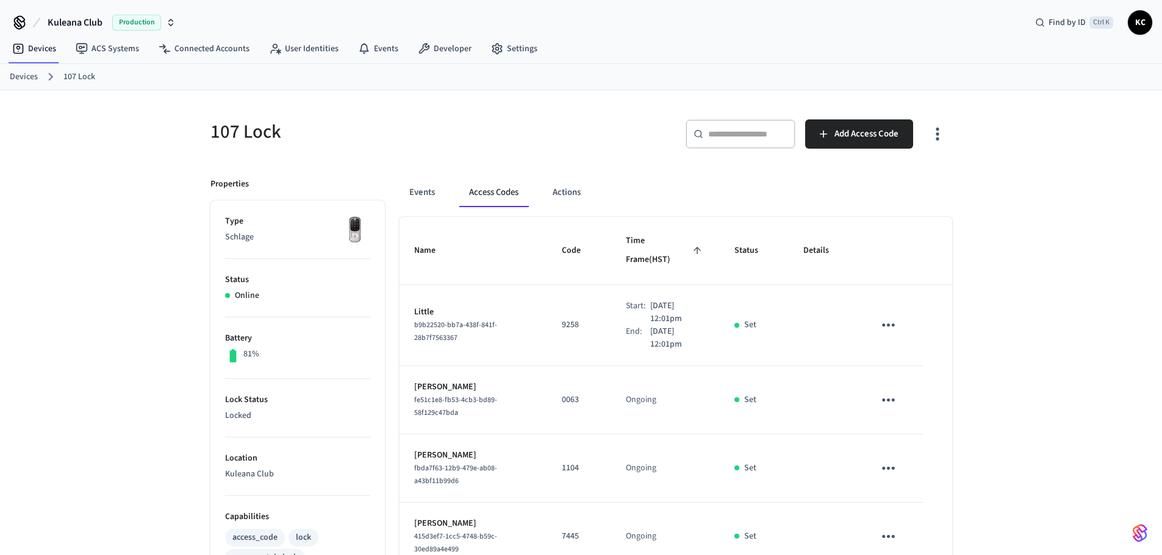
click at [1094, 210] on div "107 Lock ​ ​ Add Access Code Properties Type Schlage Status Online Battery 81% …" at bounding box center [581, 565] width 1162 height 950
click at [31, 76] on link "Devices" at bounding box center [24, 77] width 28 height 13
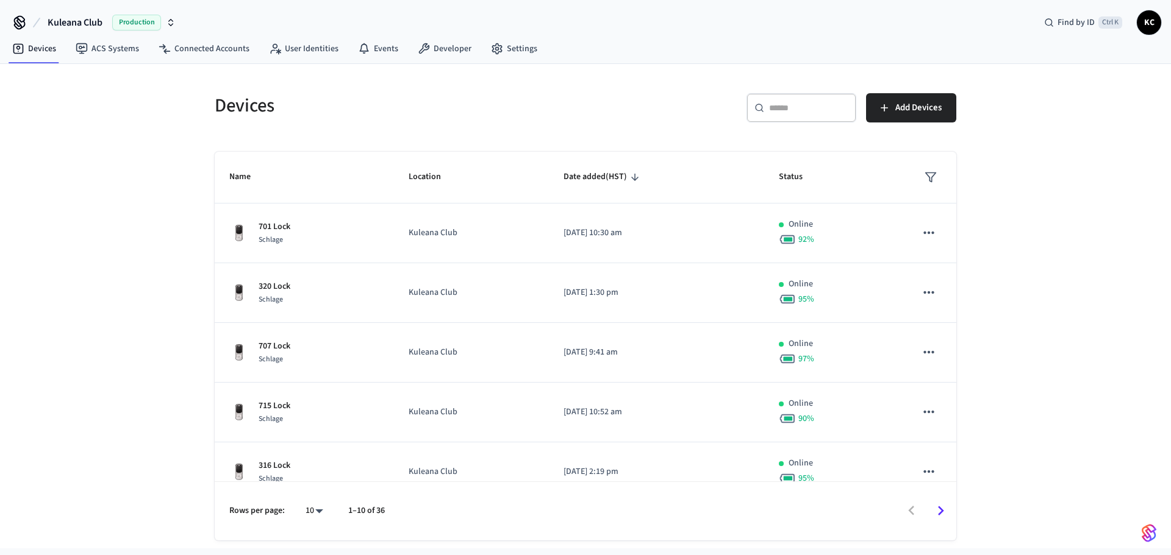
click at [771, 116] on div "​ ​" at bounding box center [801, 107] width 110 height 29
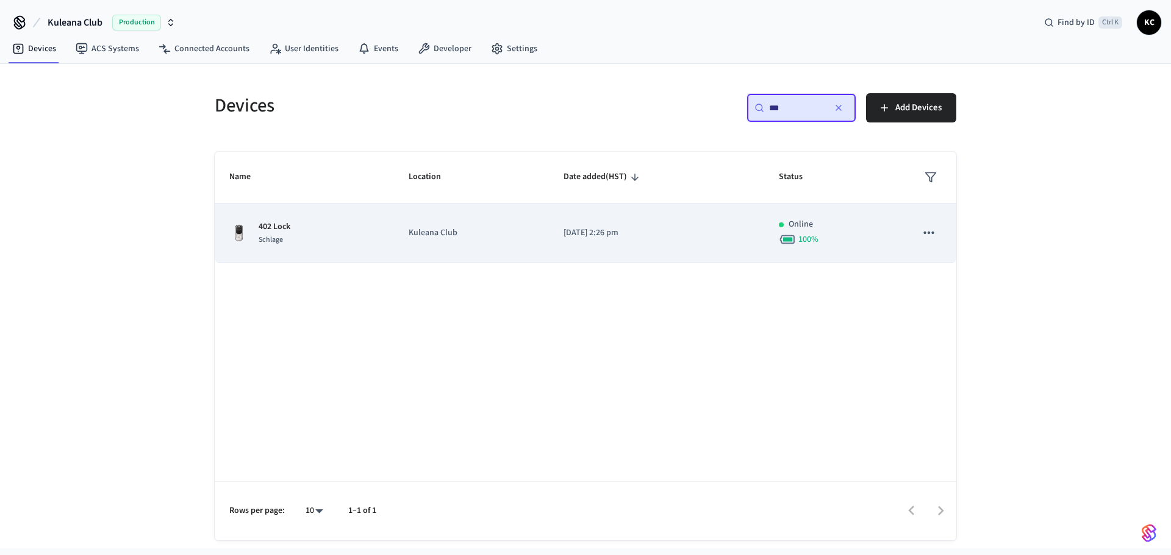
type input "***"
click at [673, 208] on td "[DATE] 2:26 pm" at bounding box center [656, 234] width 215 height 60
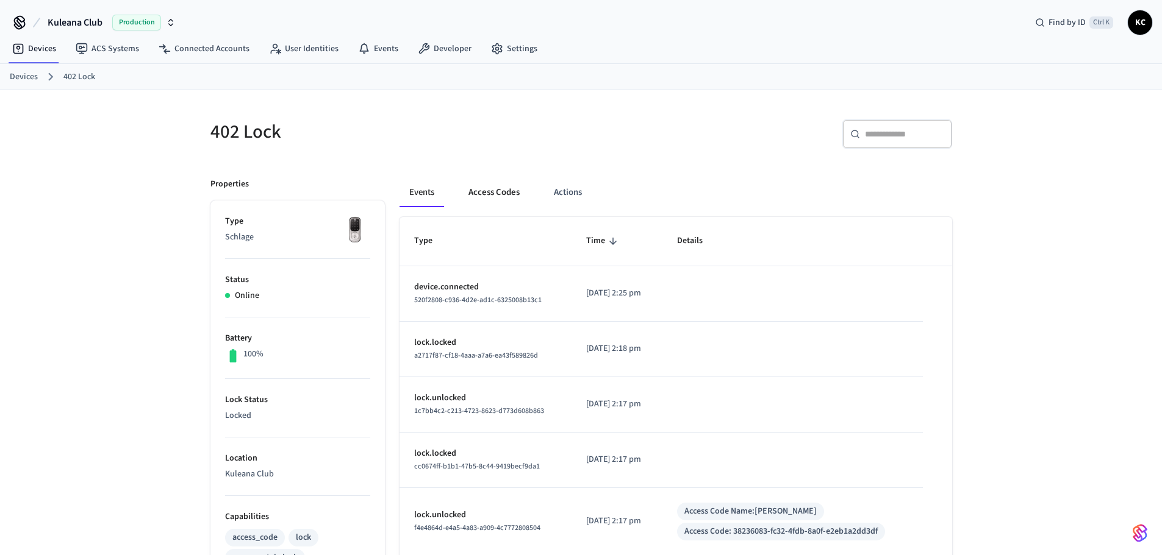
click at [480, 200] on button "Access Codes" at bounding box center [494, 192] width 71 height 29
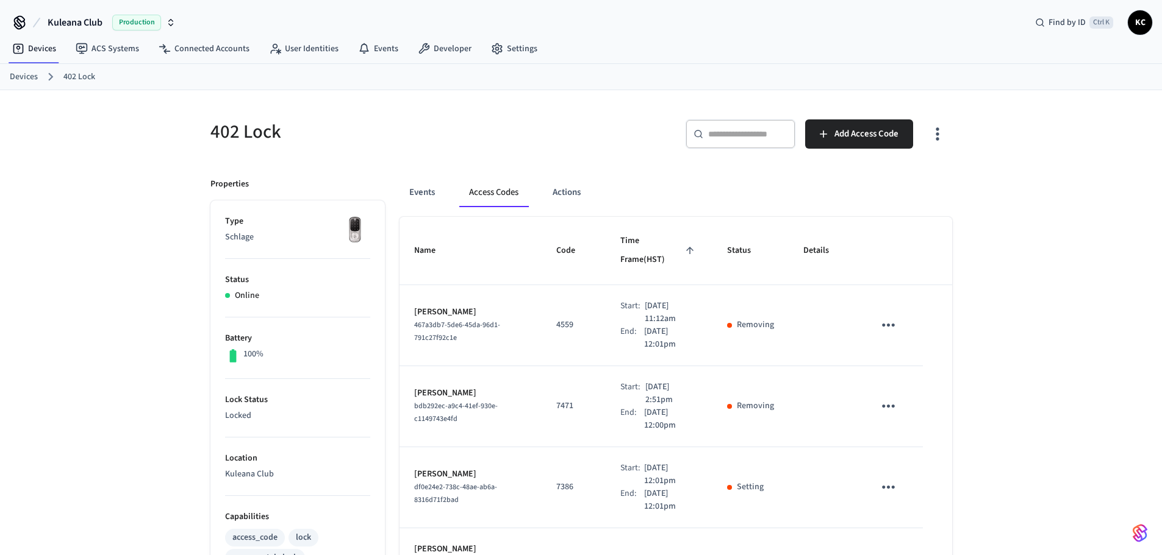
click at [323, 266] on li "Status Online" at bounding box center [297, 288] width 145 height 59
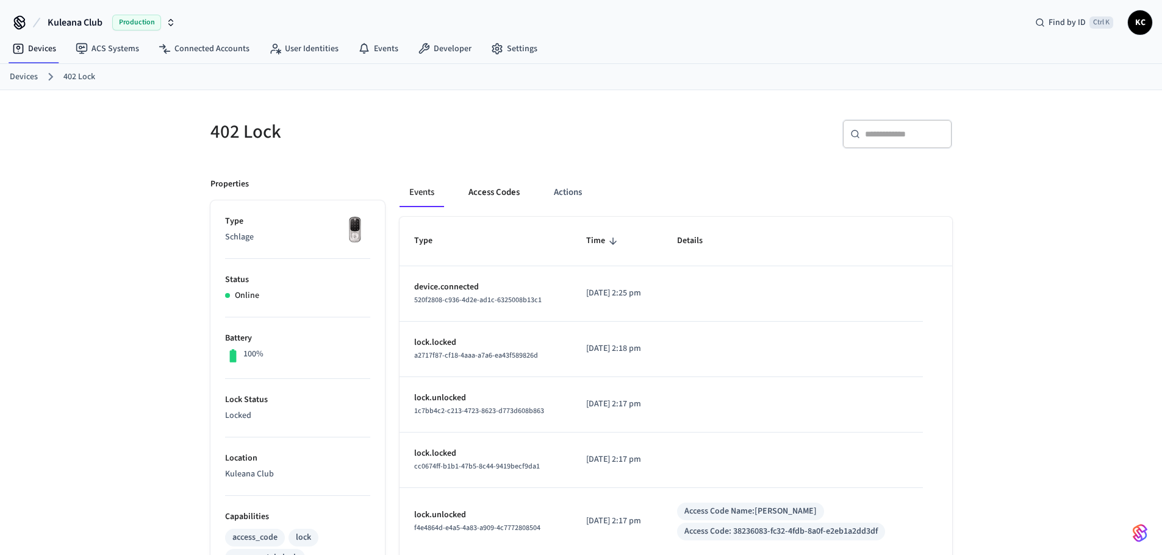
click at [498, 182] on button "Access Codes" at bounding box center [494, 192] width 71 height 29
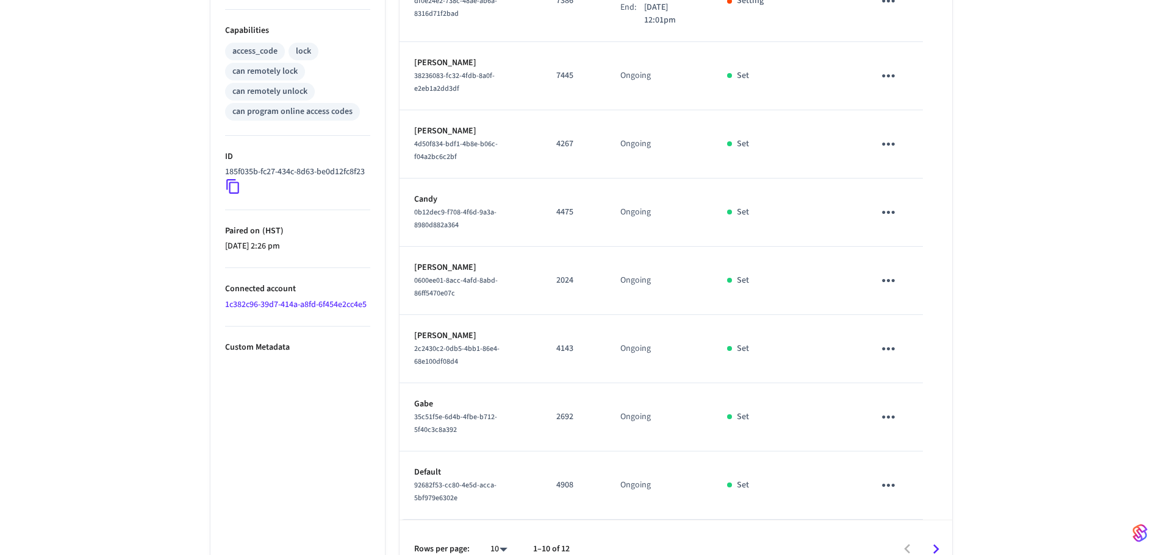
scroll to position [488, 0]
click at [1023, 337] on div "402 Lock ​ ​ Add Access Code Properties Type Schlage Status Online Battery 100%…" at bounding box center [581, 90] width 1162 height 976
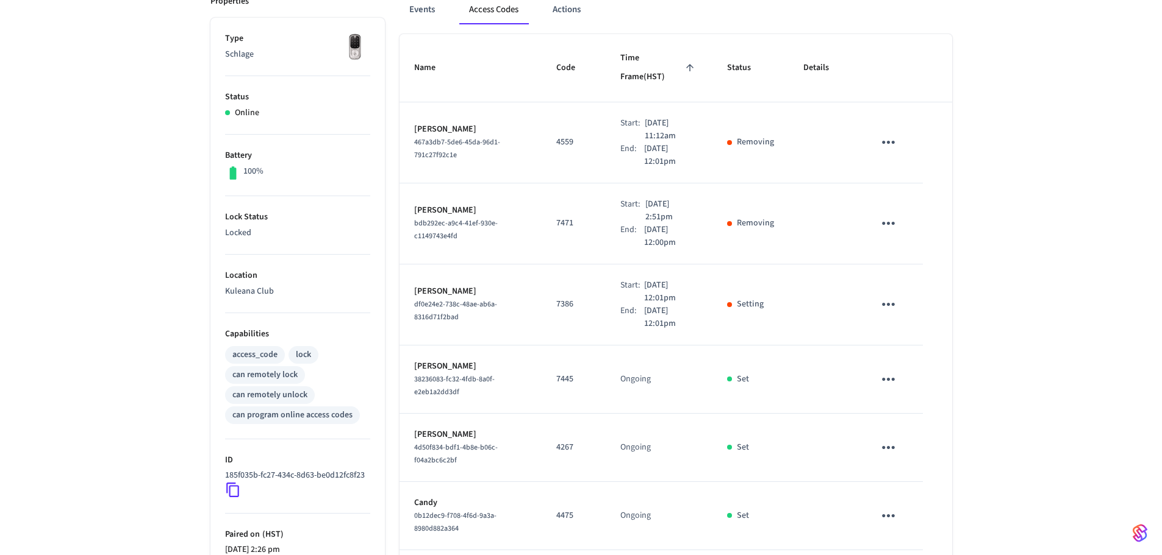
scroll to position [122, 0]
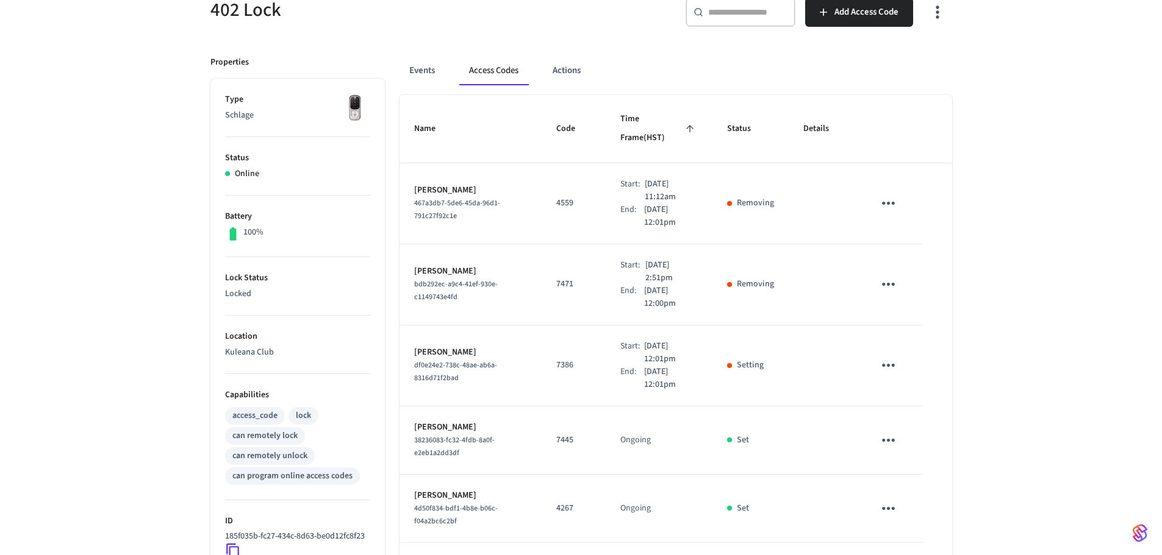
click at [1038, 220] on div "402 Lock ​ ​ Add Access Code Properties Type Schlage Status Online Battery 100%…" at bounding box center [581, 456] width 1162 height 976
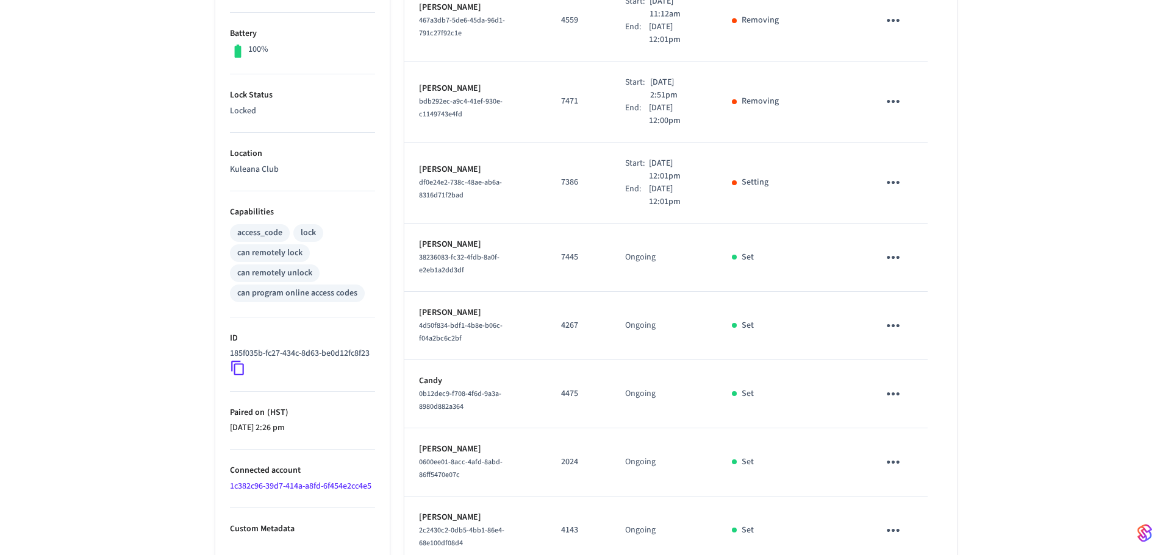
scroll to position [488, 0]
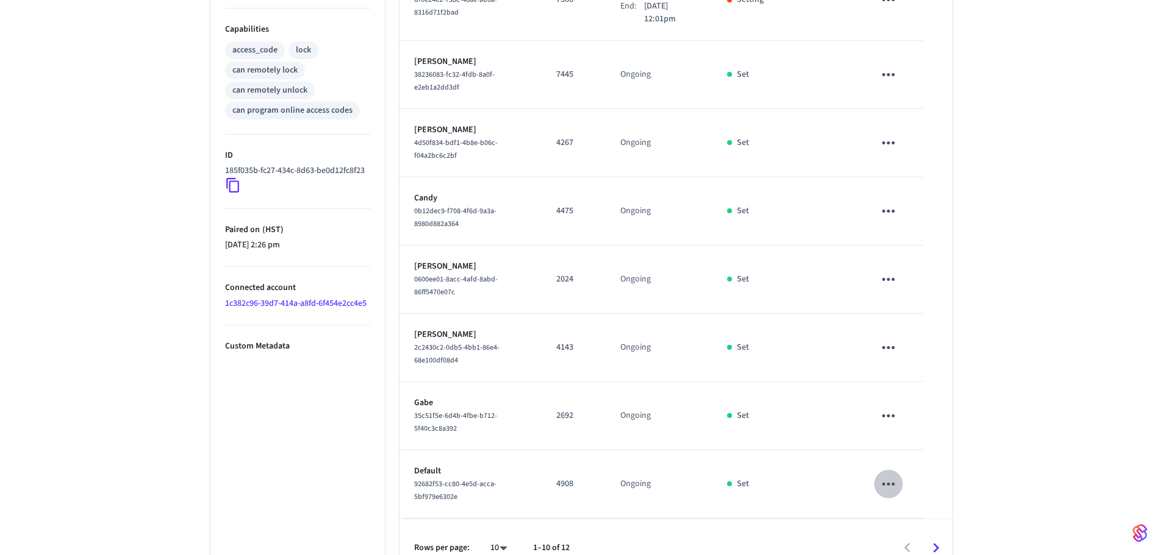
click at [894, 475] on icon "sticky table" at bounding box center [888, 484] width 19 height 19
click at [904, 483] on icon at bounding box center [903, 487] width 10 height 10
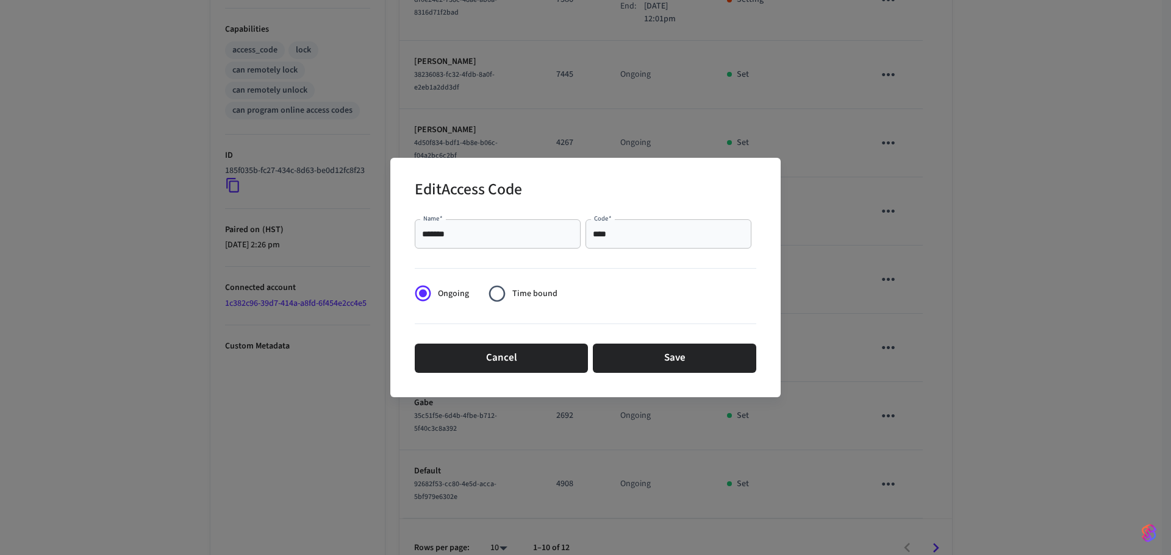
click at [513, 290] on span "Time bound" at bounding box center [534, 294] width 45 height 13
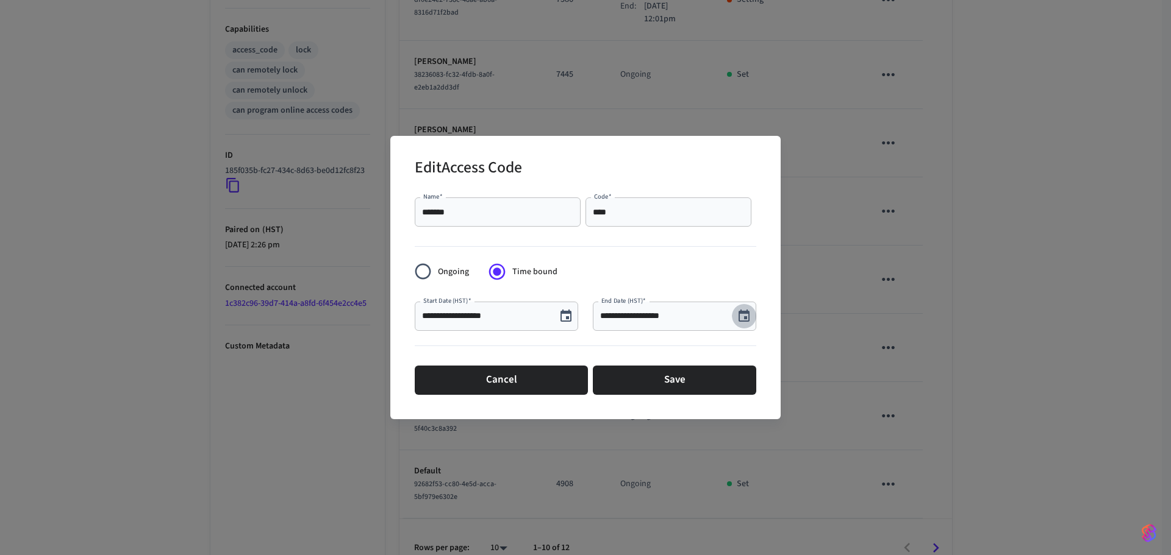
click at [740, 314] on icon "Choose date, selected date is Sep 12, 2025" at bounding box center [744, 316] width 15 height 15
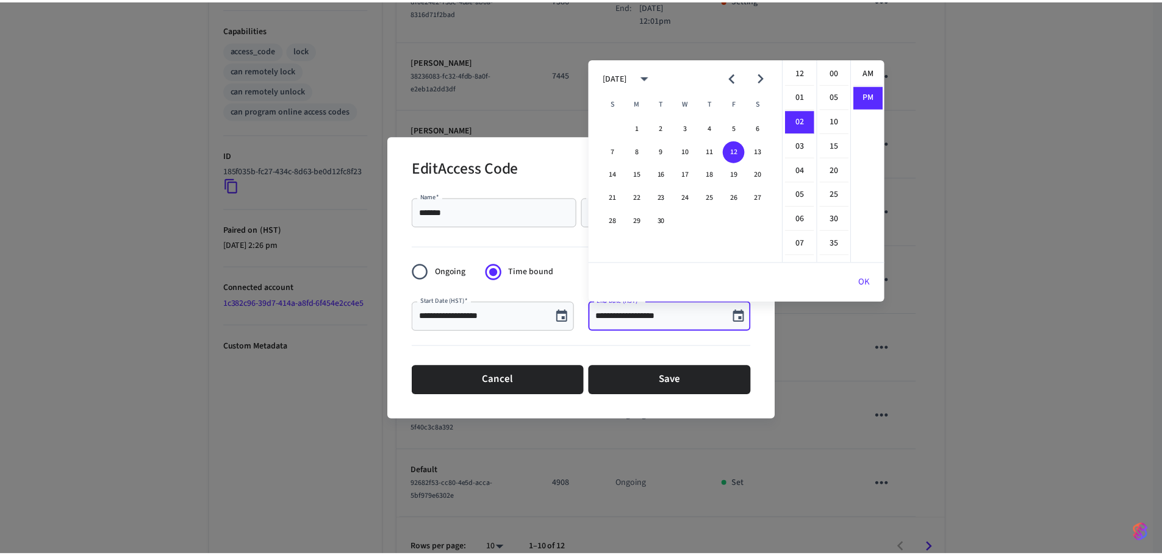
scroll to position [23, 0]
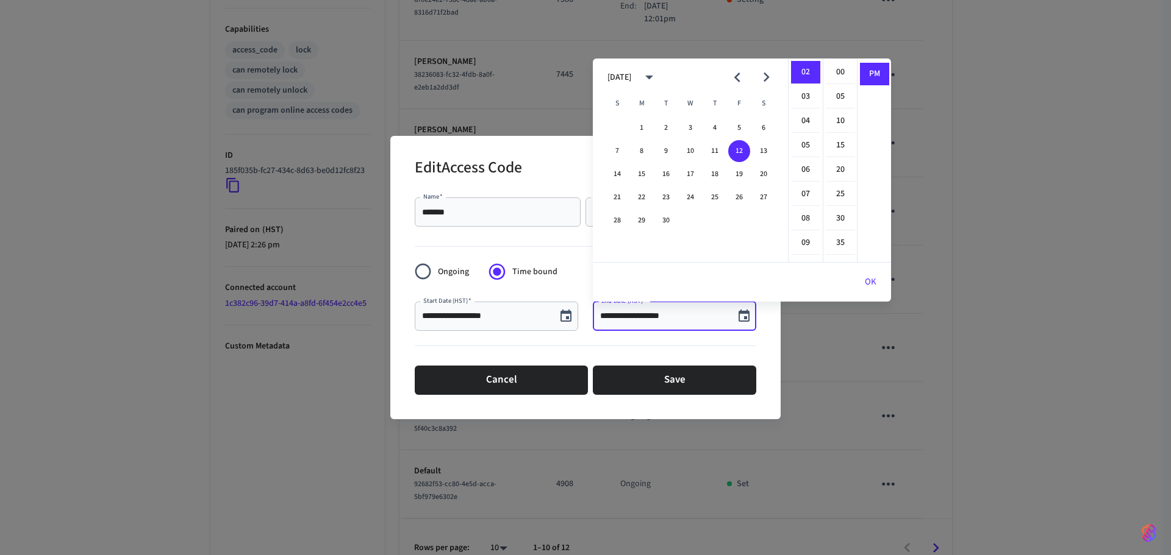
click at [664, 321] on input "**********" at bounding box center [663, 316] width 127 height 12
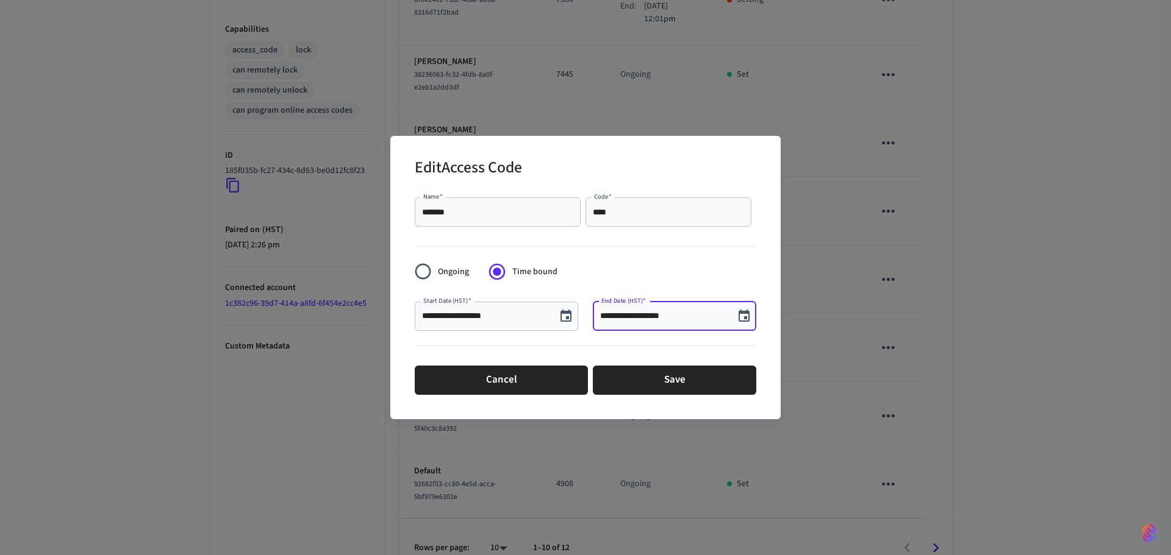
click at [654, 319] on input "**********" at bounding box center [663, 316] width 127 height 12
type input "**********"
click at [664, 347] on div at bounding box center [585, 348] width 341 height 25
click at [512, 221] on div "******* Name   *" at bounding box center [498, 212] width 166 height 29
type input "*"
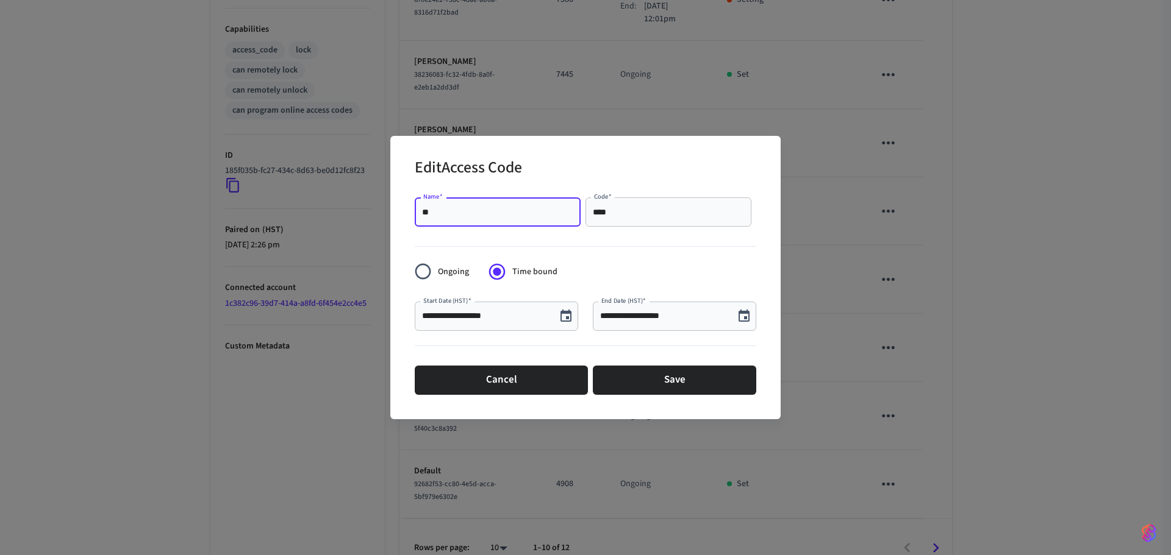
type input "*"
type input "**********"
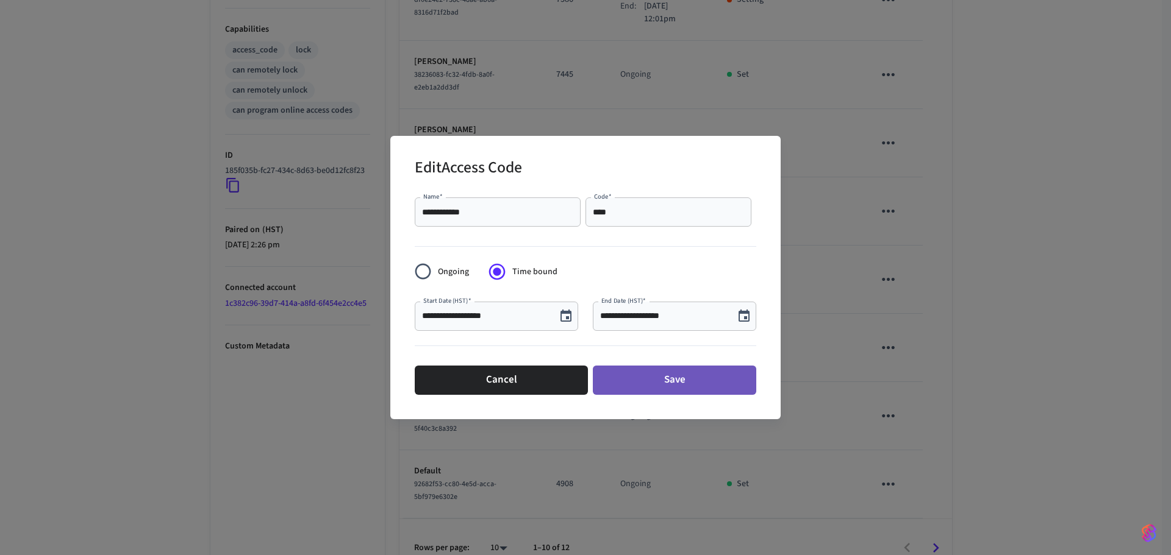
click at [632, 391] on button "Save" at bounding box center [674, 380] width 163 height 29
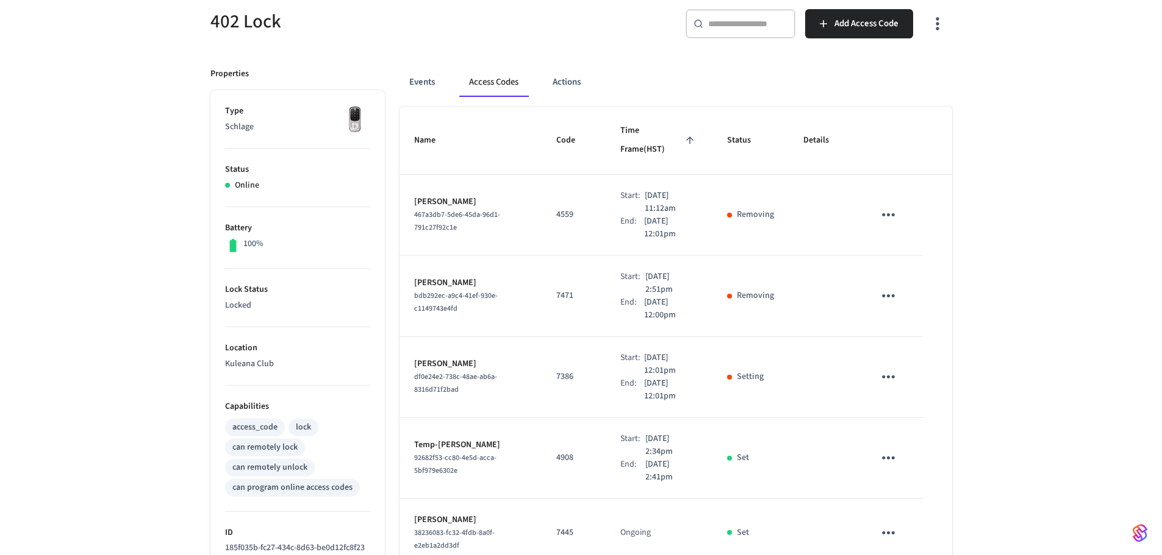
scroll to position [0, 0]
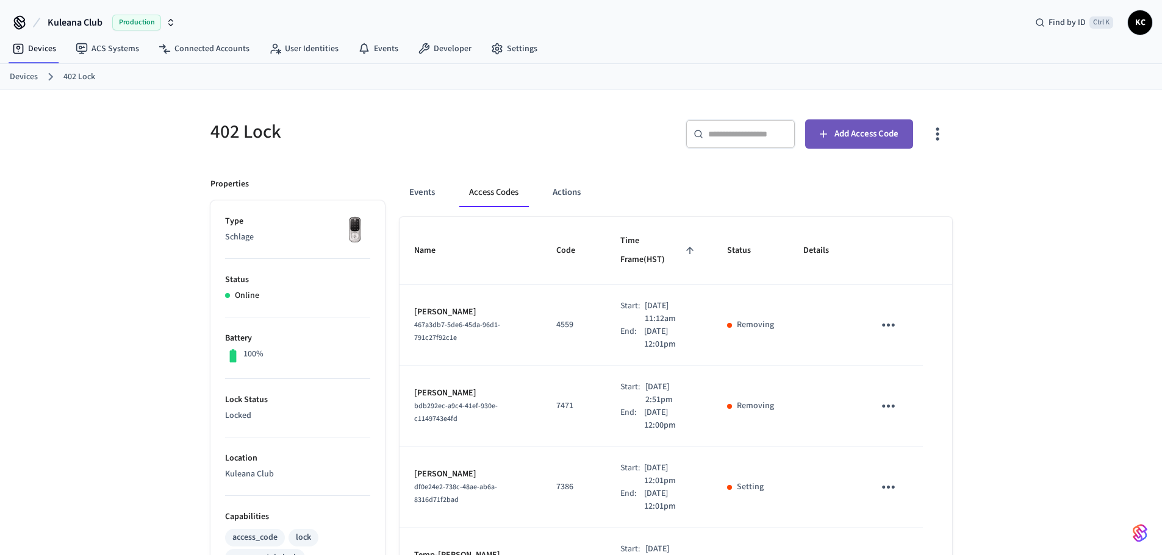
click at [849, 137] on span "Add Access Code" at bounding box center [866, 134] width 64 height 16
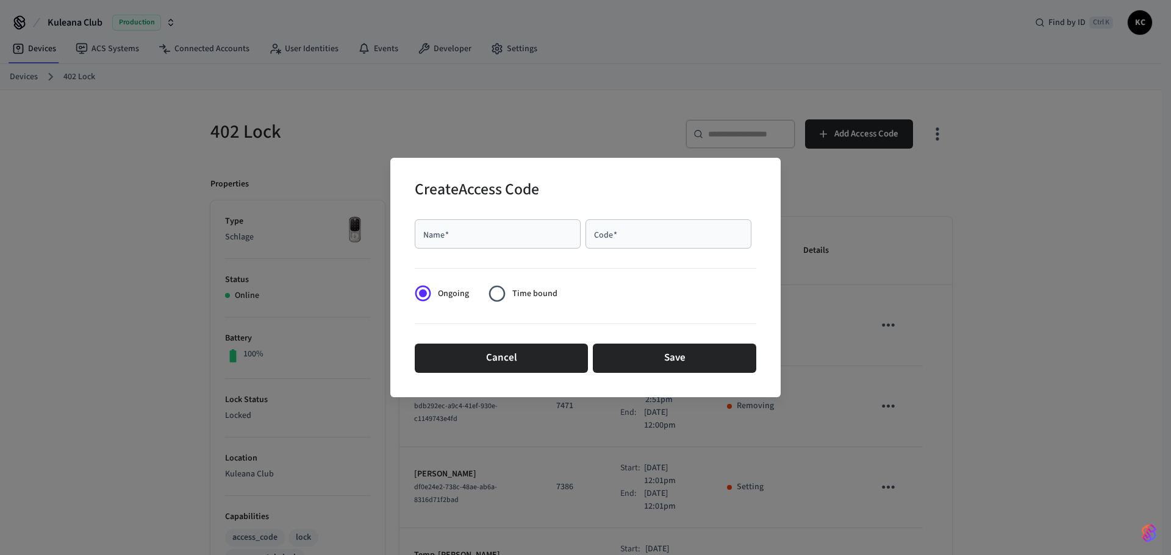
click at [540, 227] on div "Name   *" at bounding box center [498, 233] width 166 height 29
type input "*******"
type input "****"
click at [595, 292] on form "Name   * ******* Name   * Code   * **** Code   * Ongoing Time bound Cancel Save" at bounding box center [585, 296] width 341 height 163
click at [614, 346] on button "Save" at bounding box center [674, 358] width 163 height 29
